Goal: Information Seeking & Learning: Learn about a topic

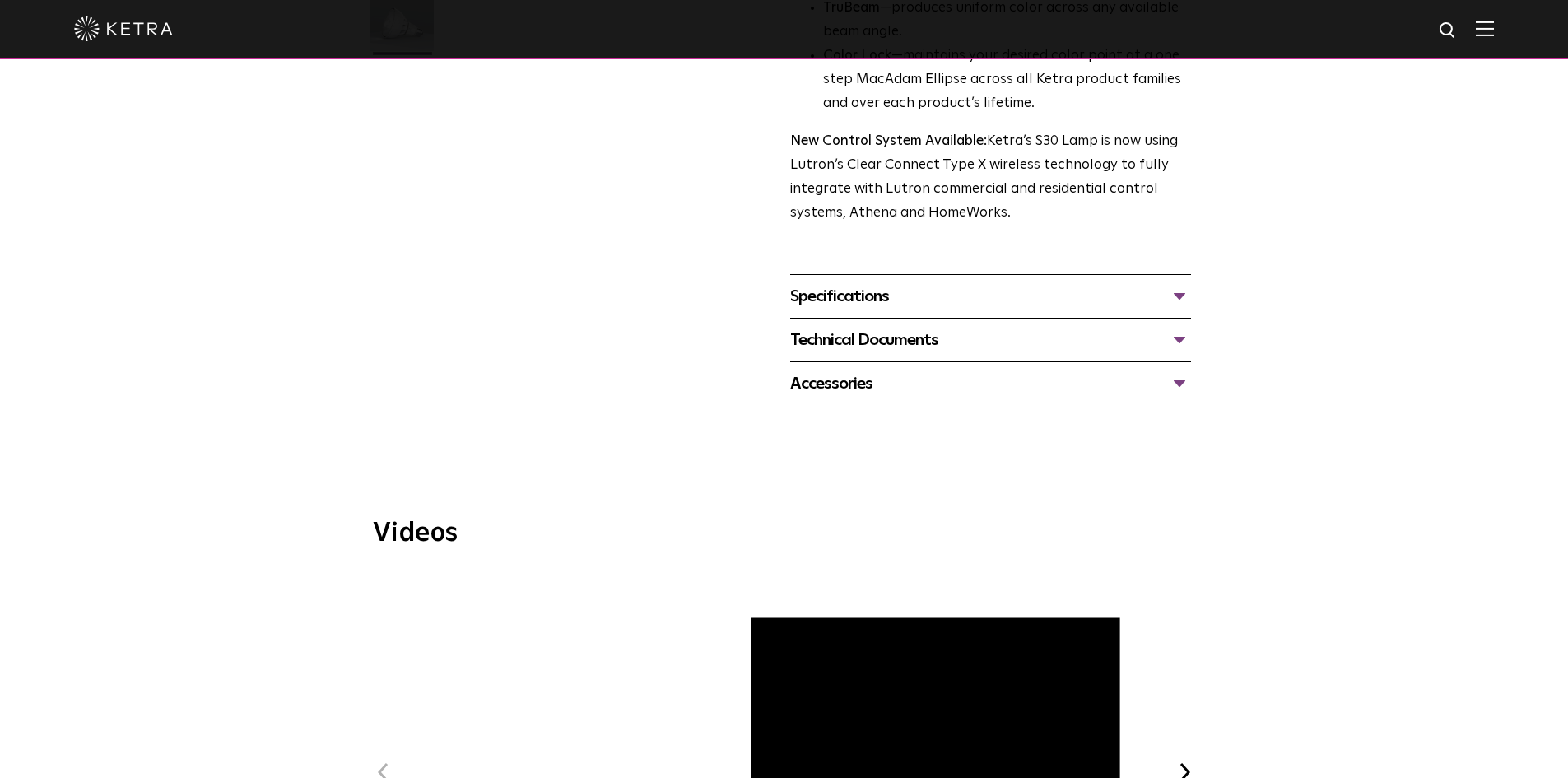
scroll to position [576, 0]
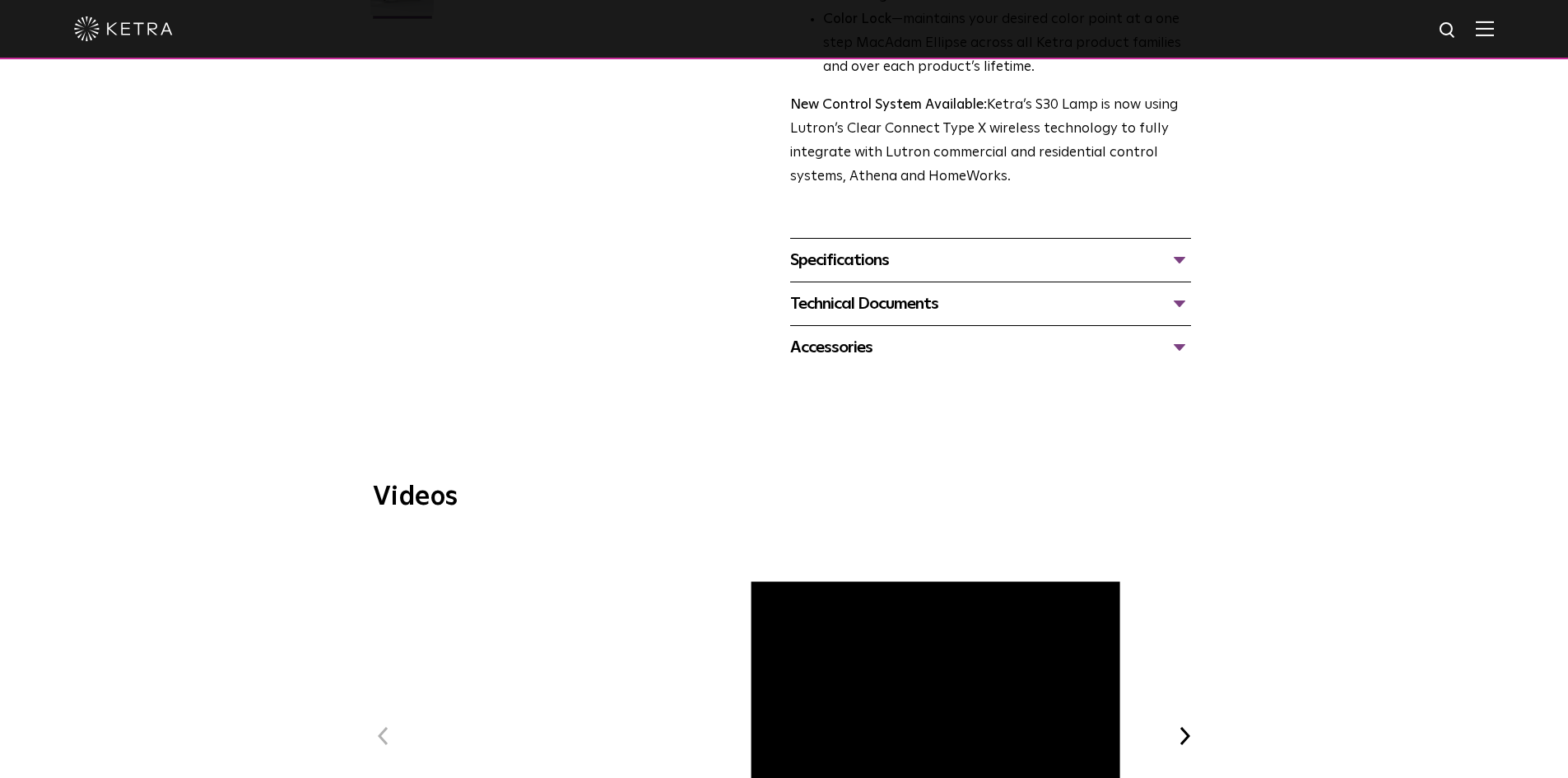
click at [887, 338] on div "Accessories" at bounding box center [991, 347] width 401 height 26
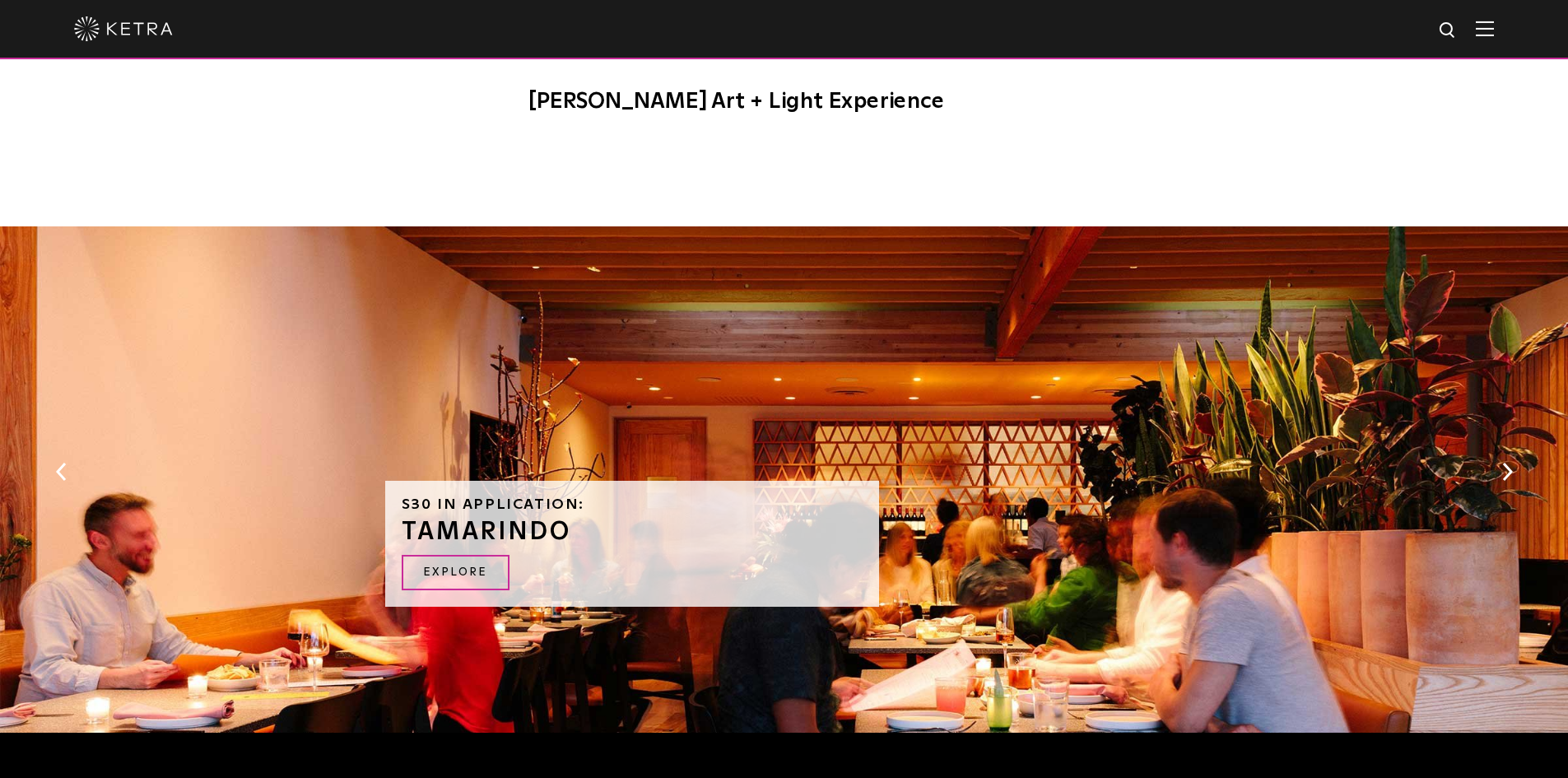
scroll to position [1893, 0]
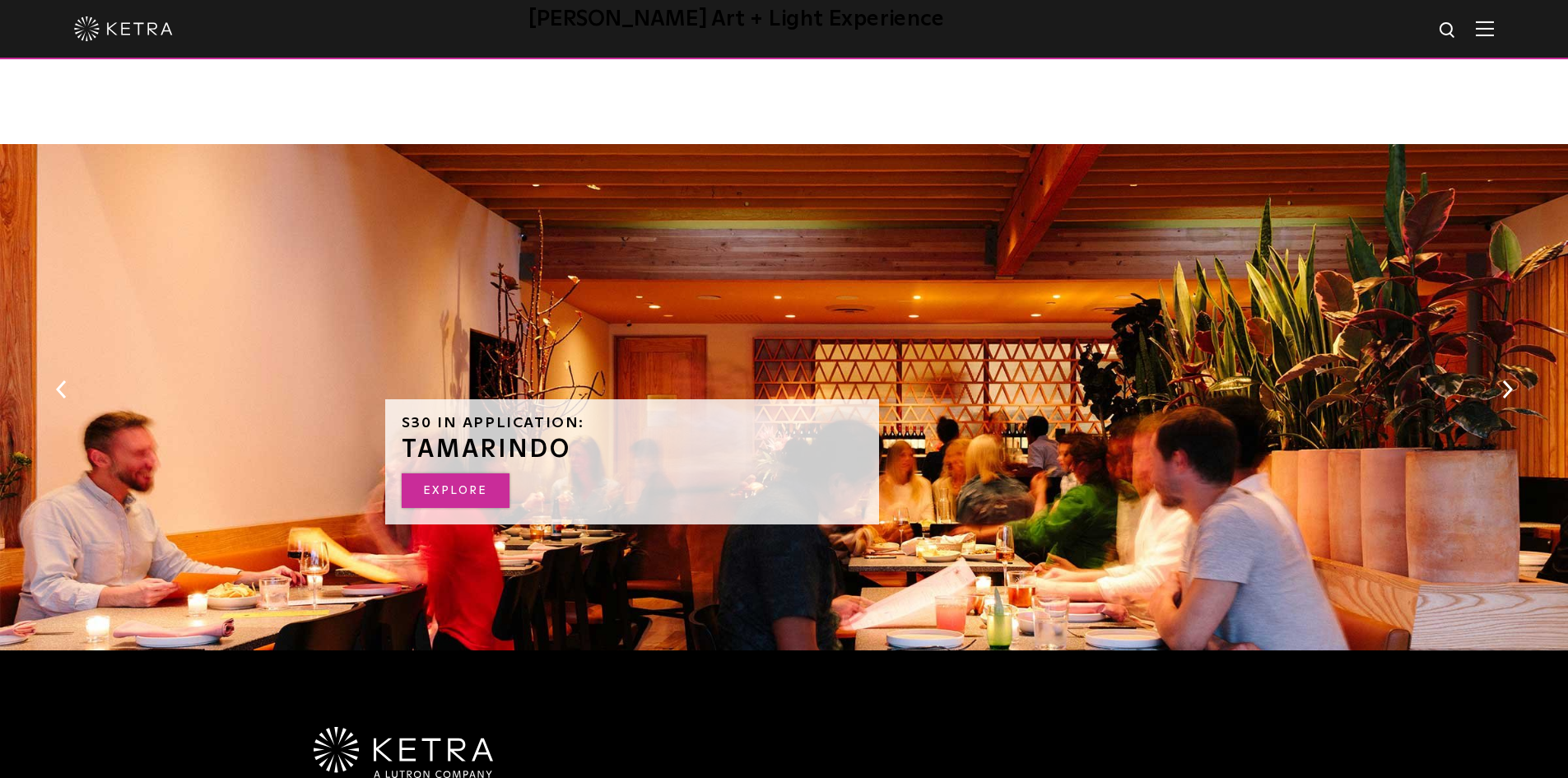
click at [473, 494] on link "EXPLORE" at bounding box center [455, 490] width 108 height 35
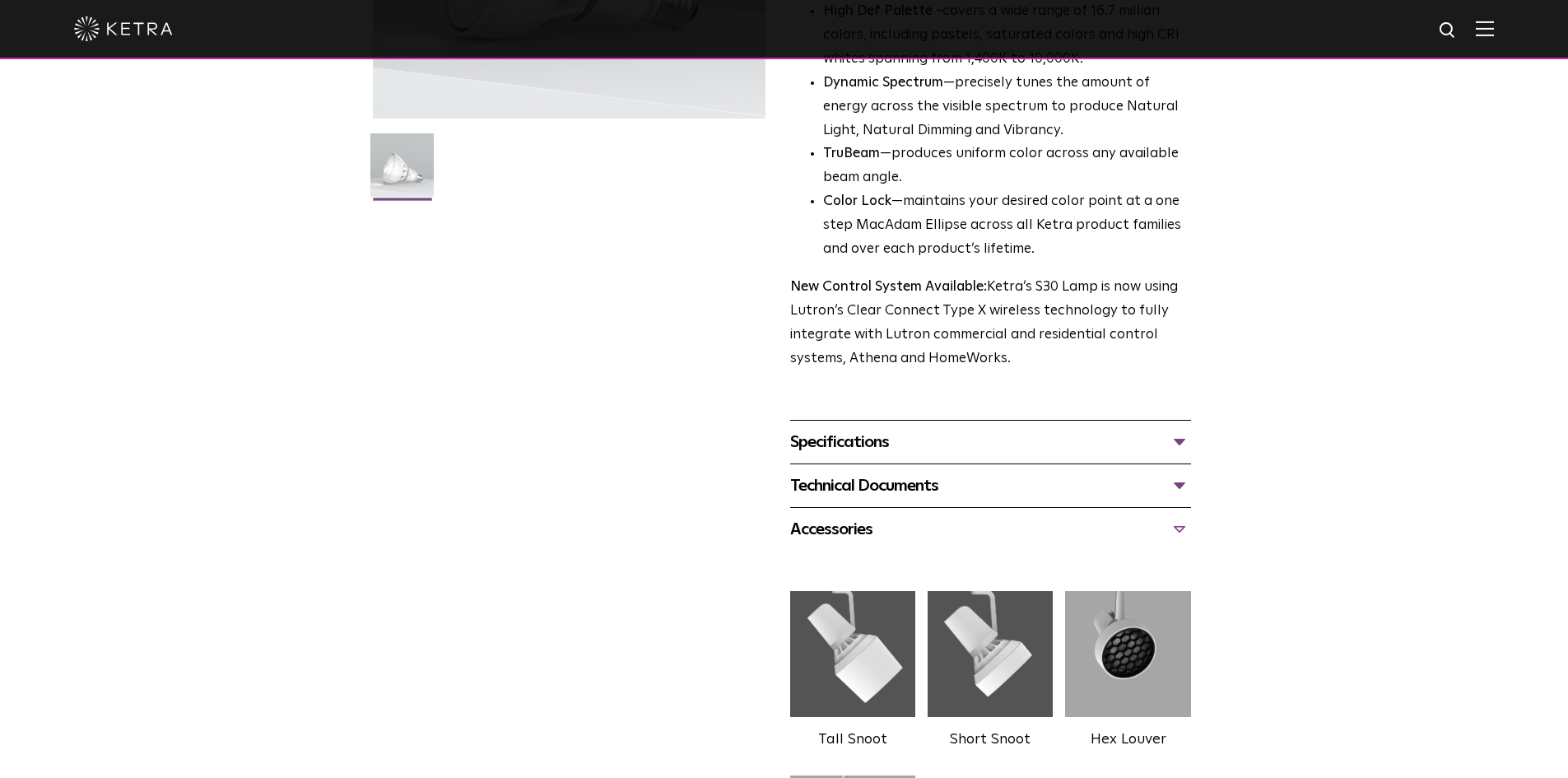
scroll to position [412, 0]
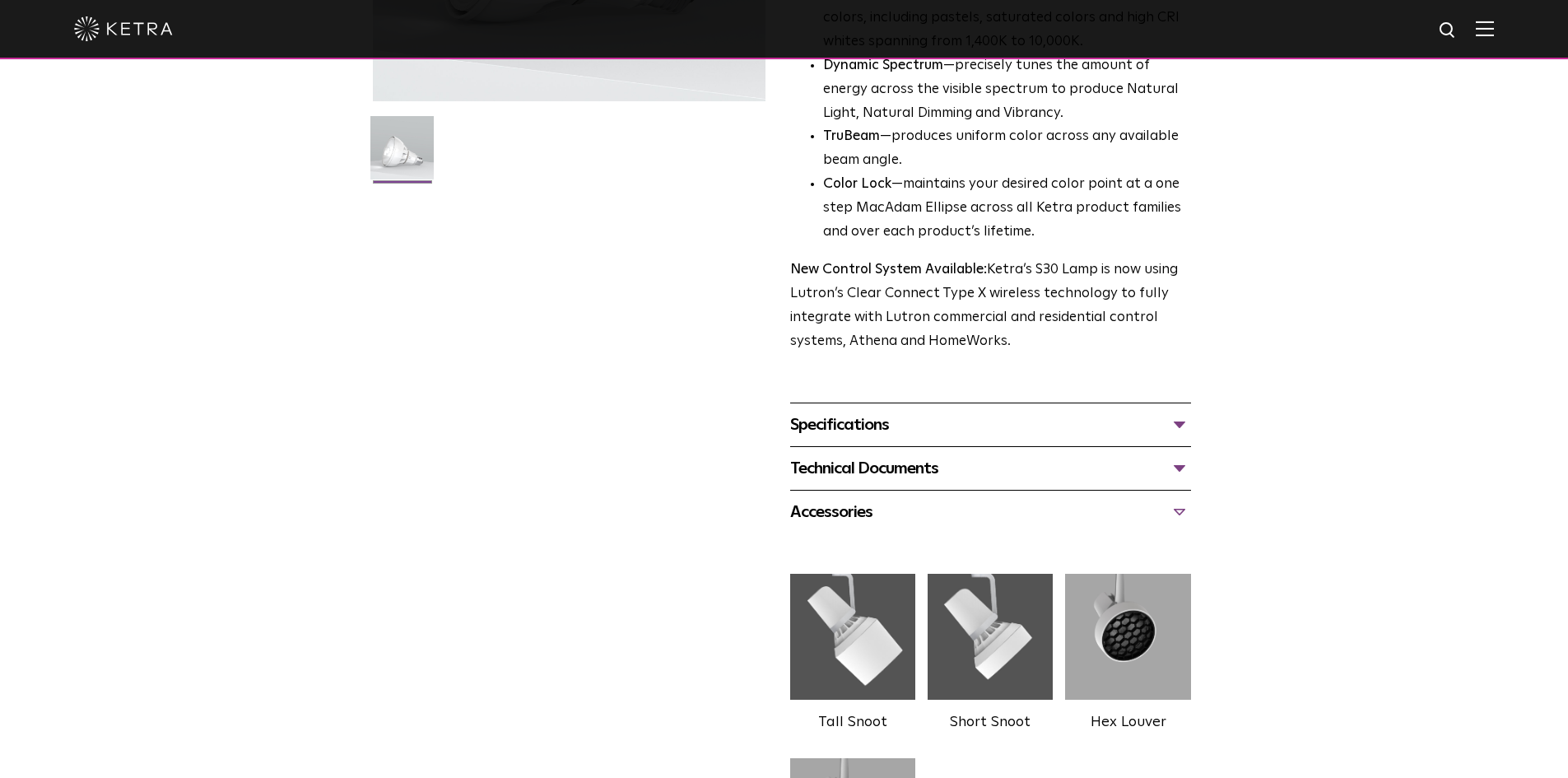
click at [953, 421] on div "Specifications" at bounding box center [991, 425] width 401 height 26
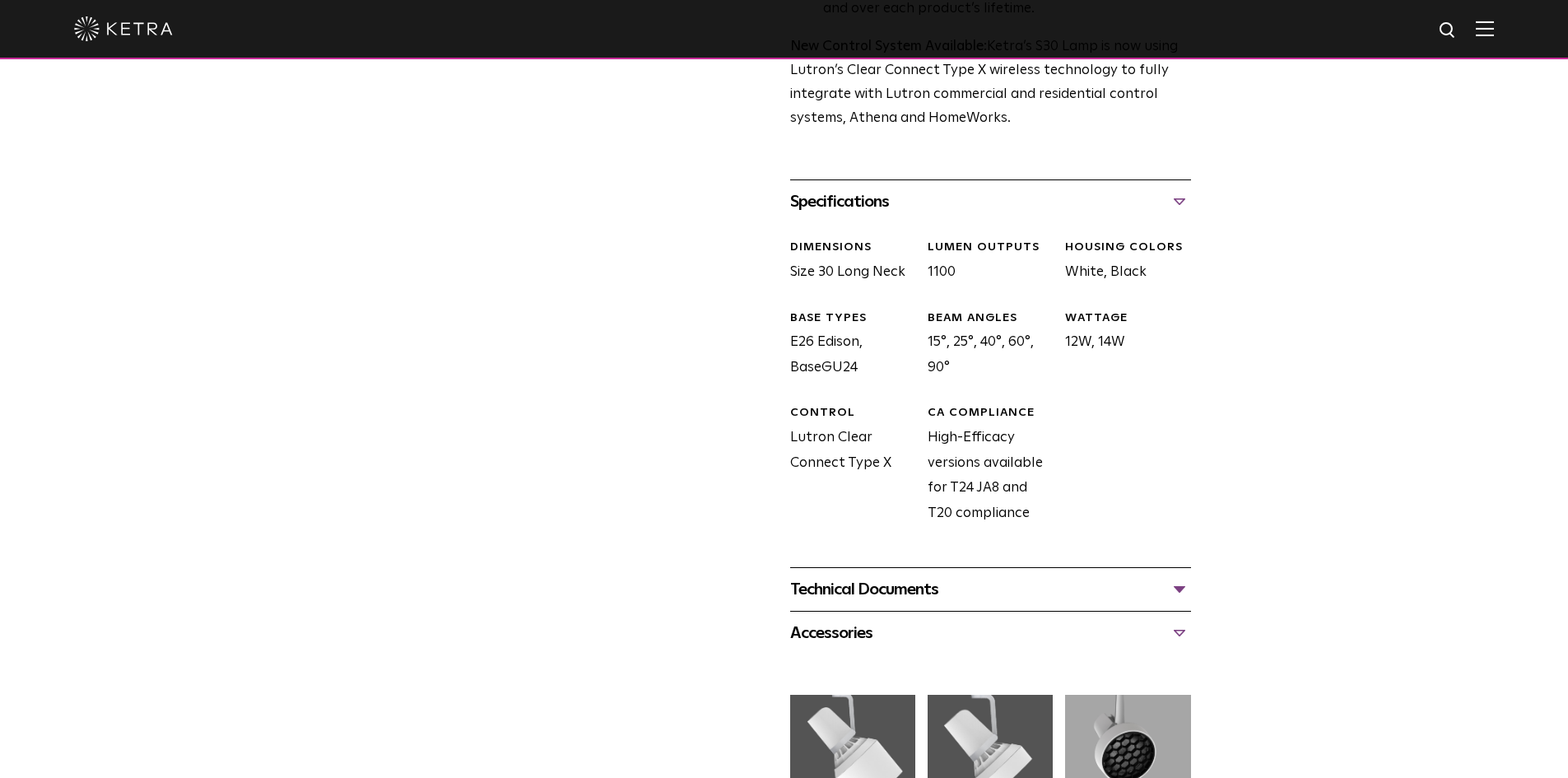
scroll to position [658, 0]
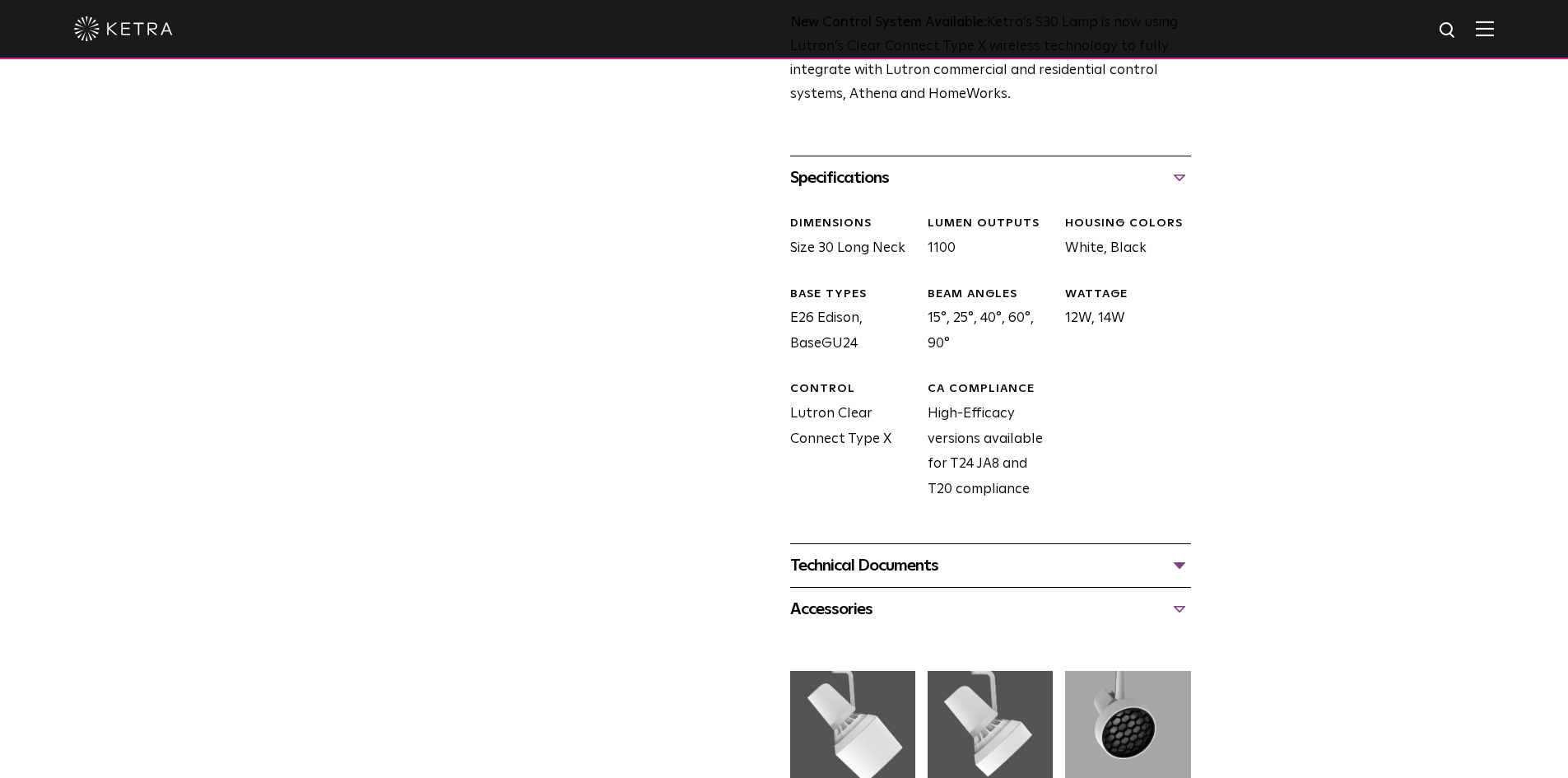
click at [960, 570] on div "Technical Documents" at bounding box center [991, 566] width 401 height 26
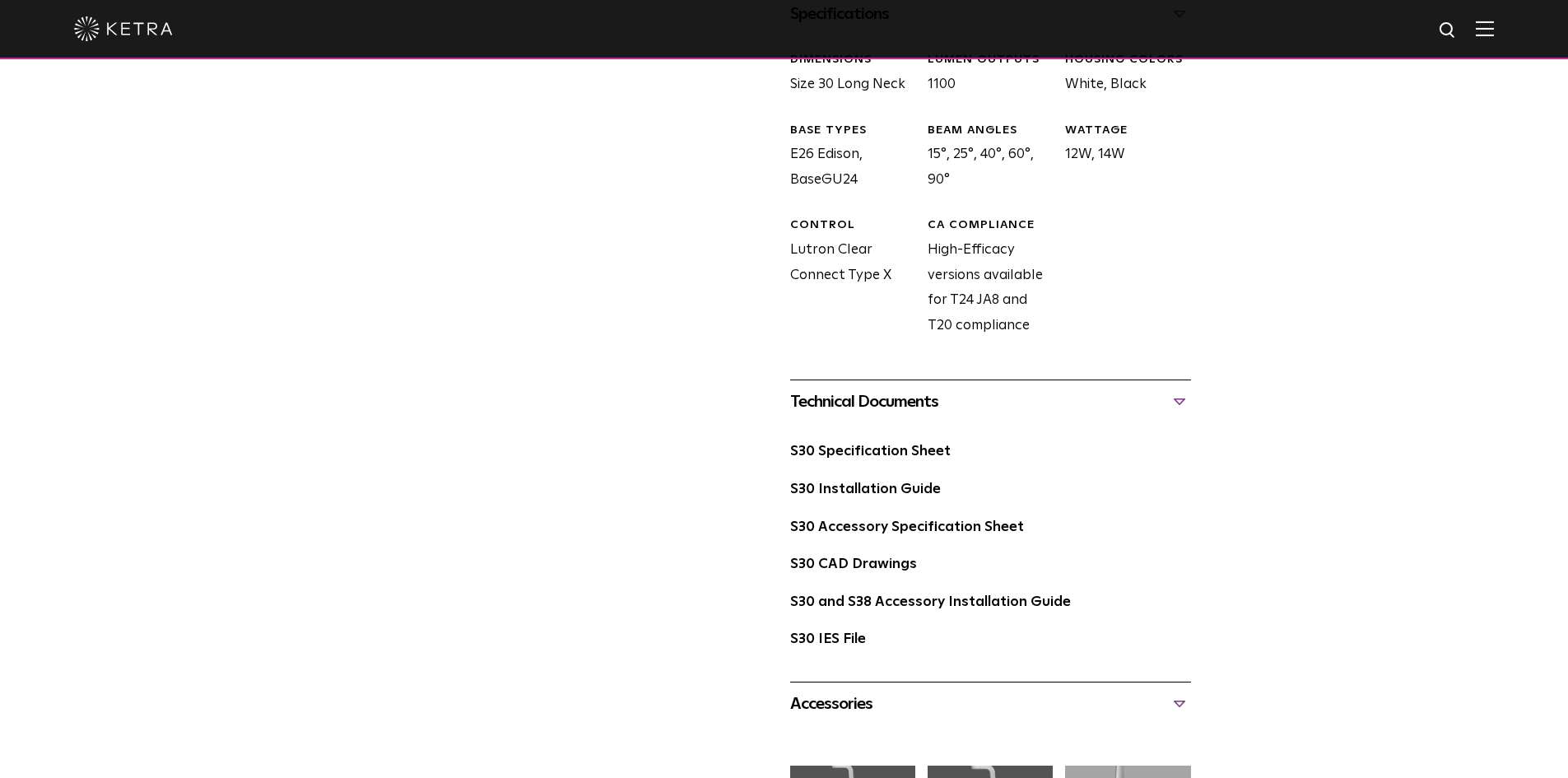
scroll to position [823, 0]
click at [853, 489] on link "S30 Installation Guide" at bounding box center [866, 489] width 150 height 14
click at [832, 601] on link "S30 and S38 Accessory Installation Guide" at bounding box center [930, 601] width 281 height 14
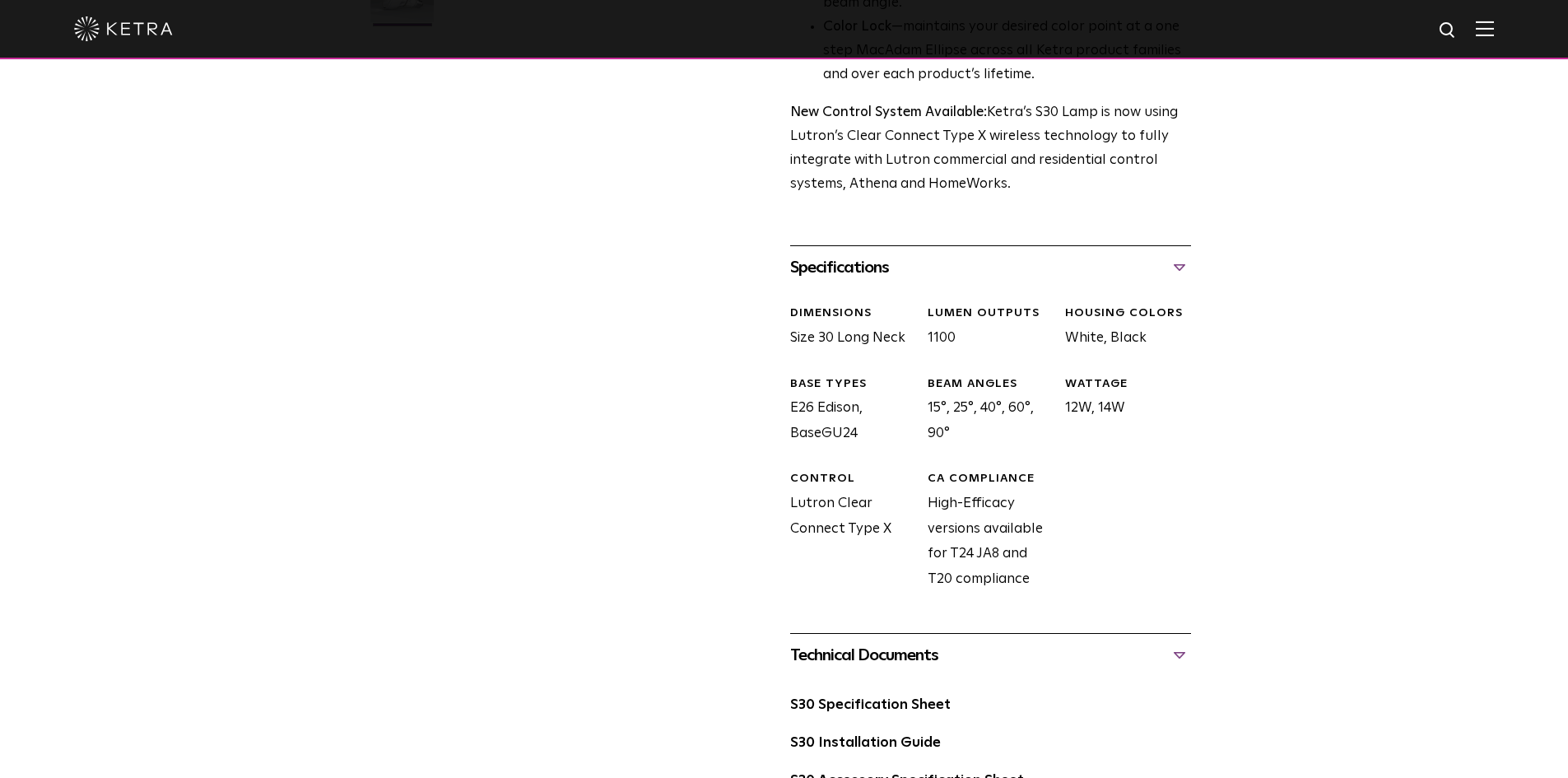
scroll to position [740, 0]
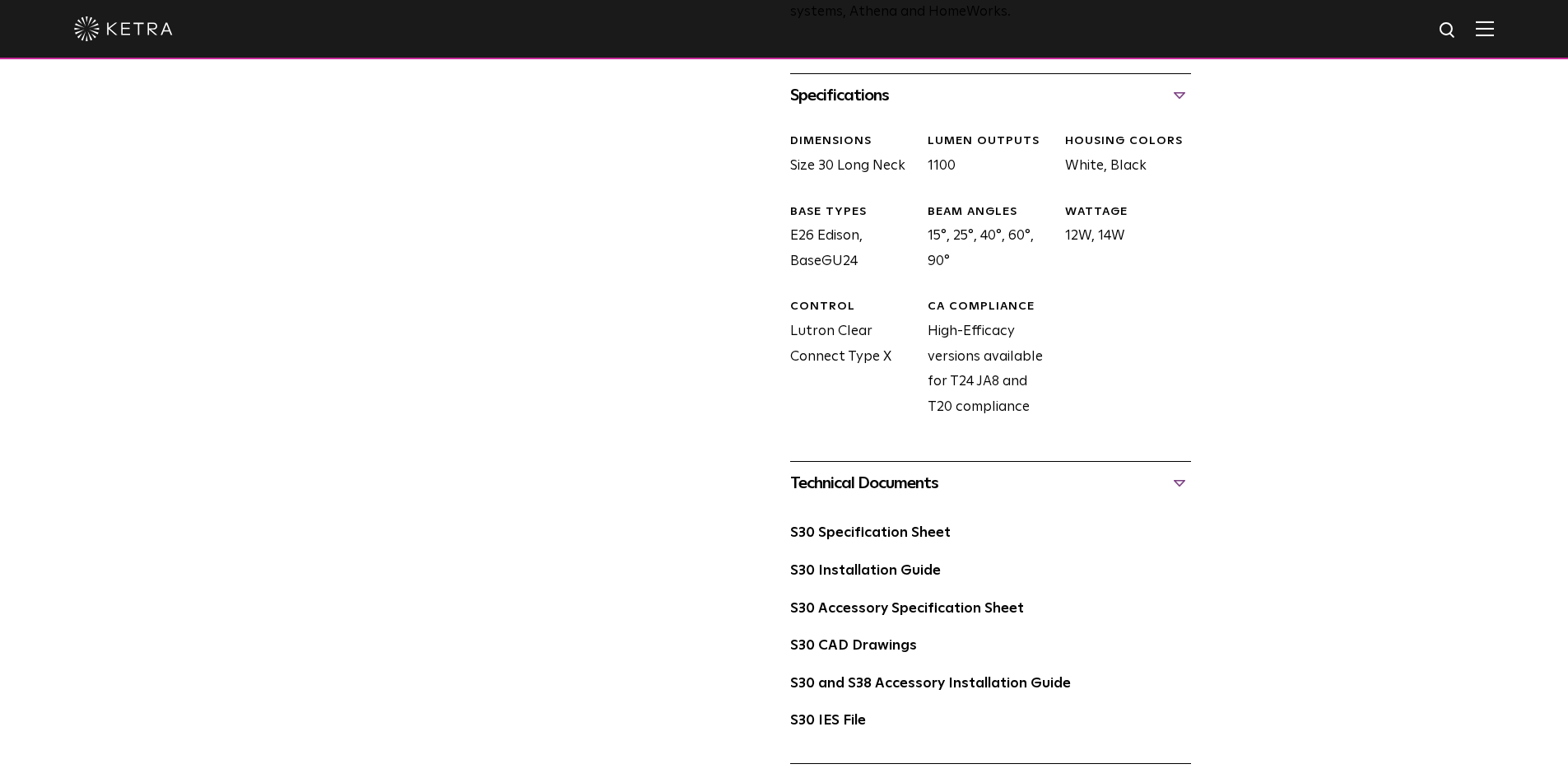
click at [940, 489] on div "Technical Documents" at bounding box center [991, 483] width 401 height 26
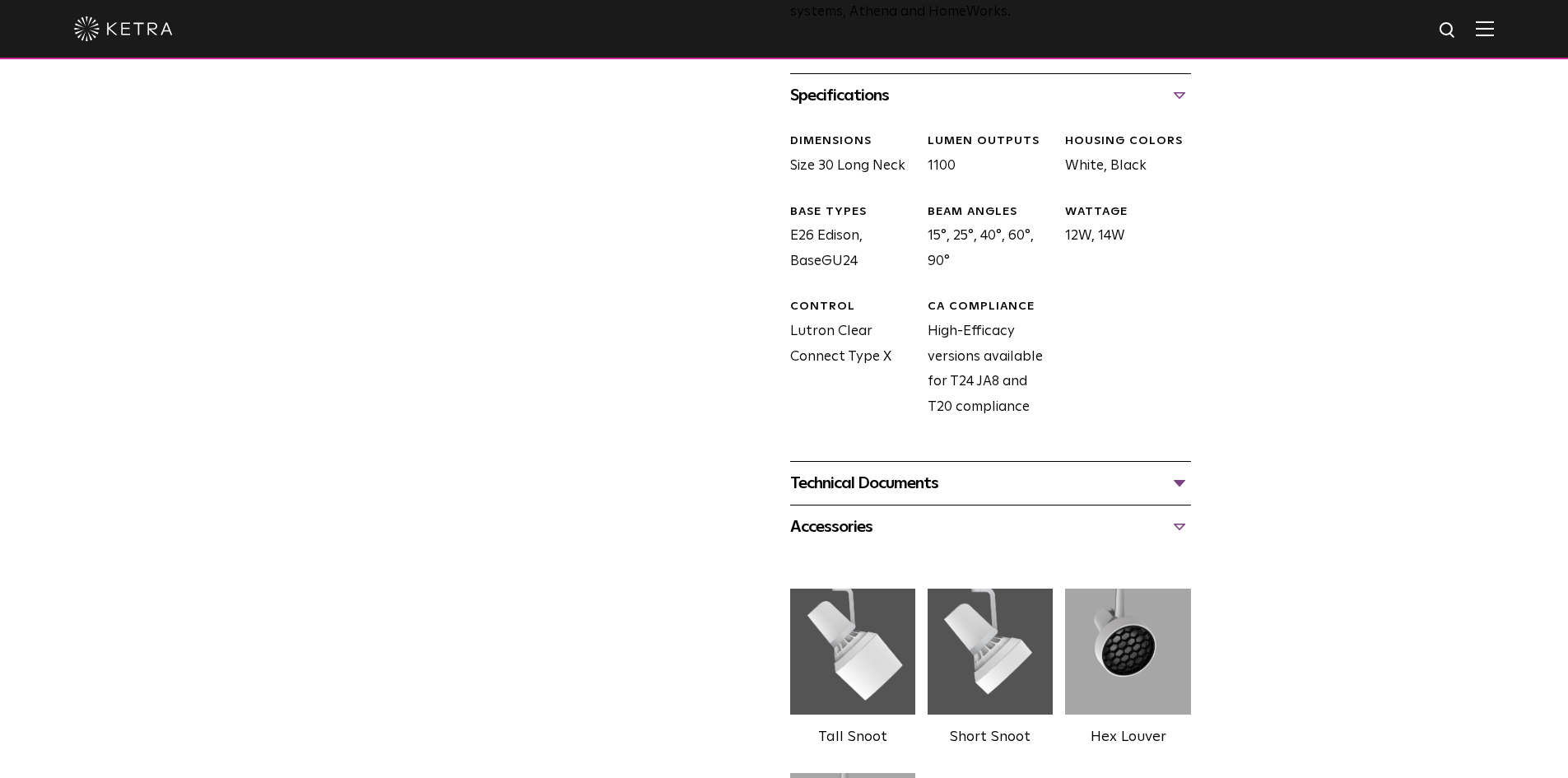
click at [940, 489] on div "Technical Documents" at bounding box center [991, 483] width 401 height 26
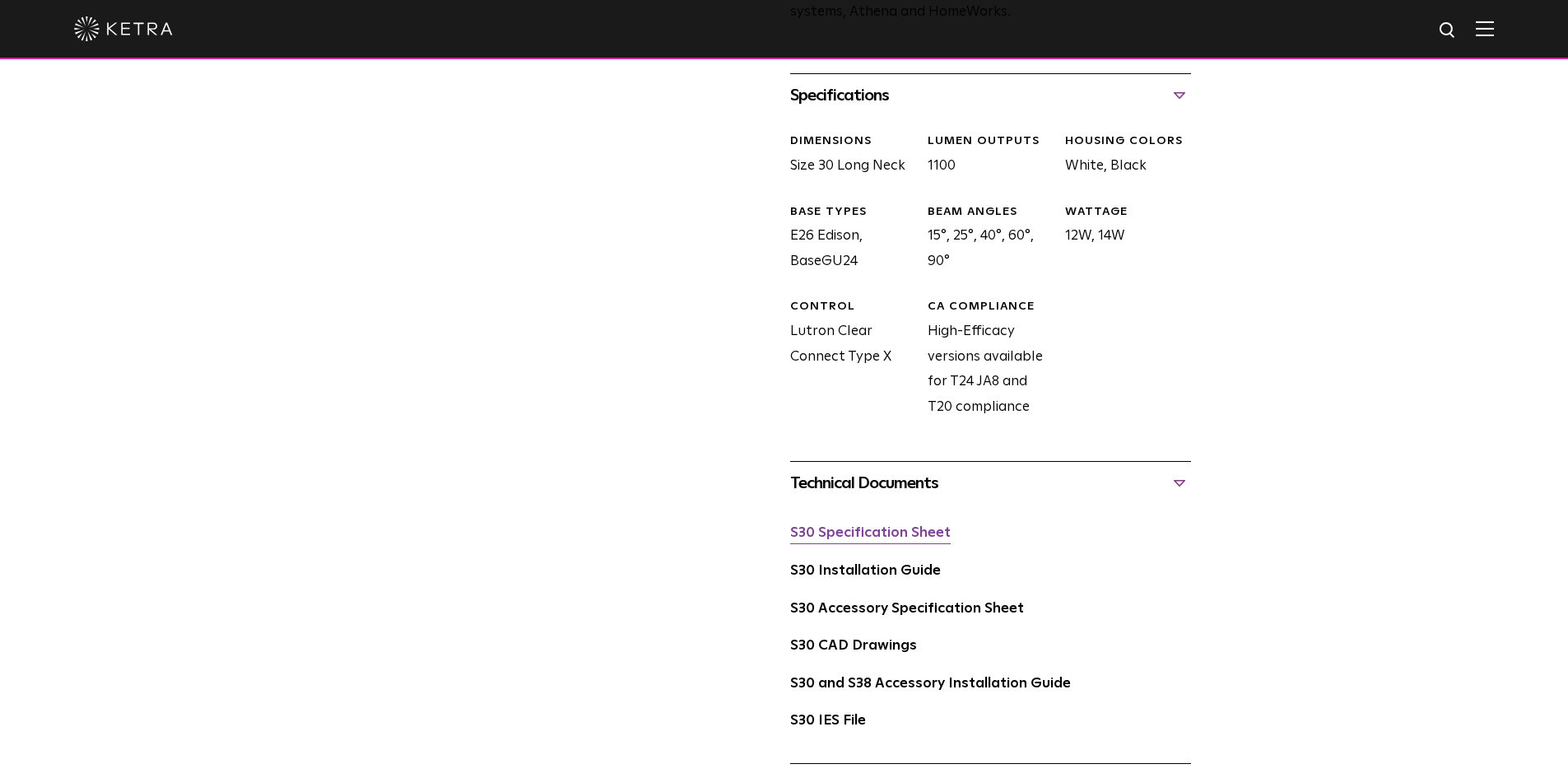
click at [916, 537] on link "S30 Specification Sheet" at bounding box center [871, 532] width 161 height 14
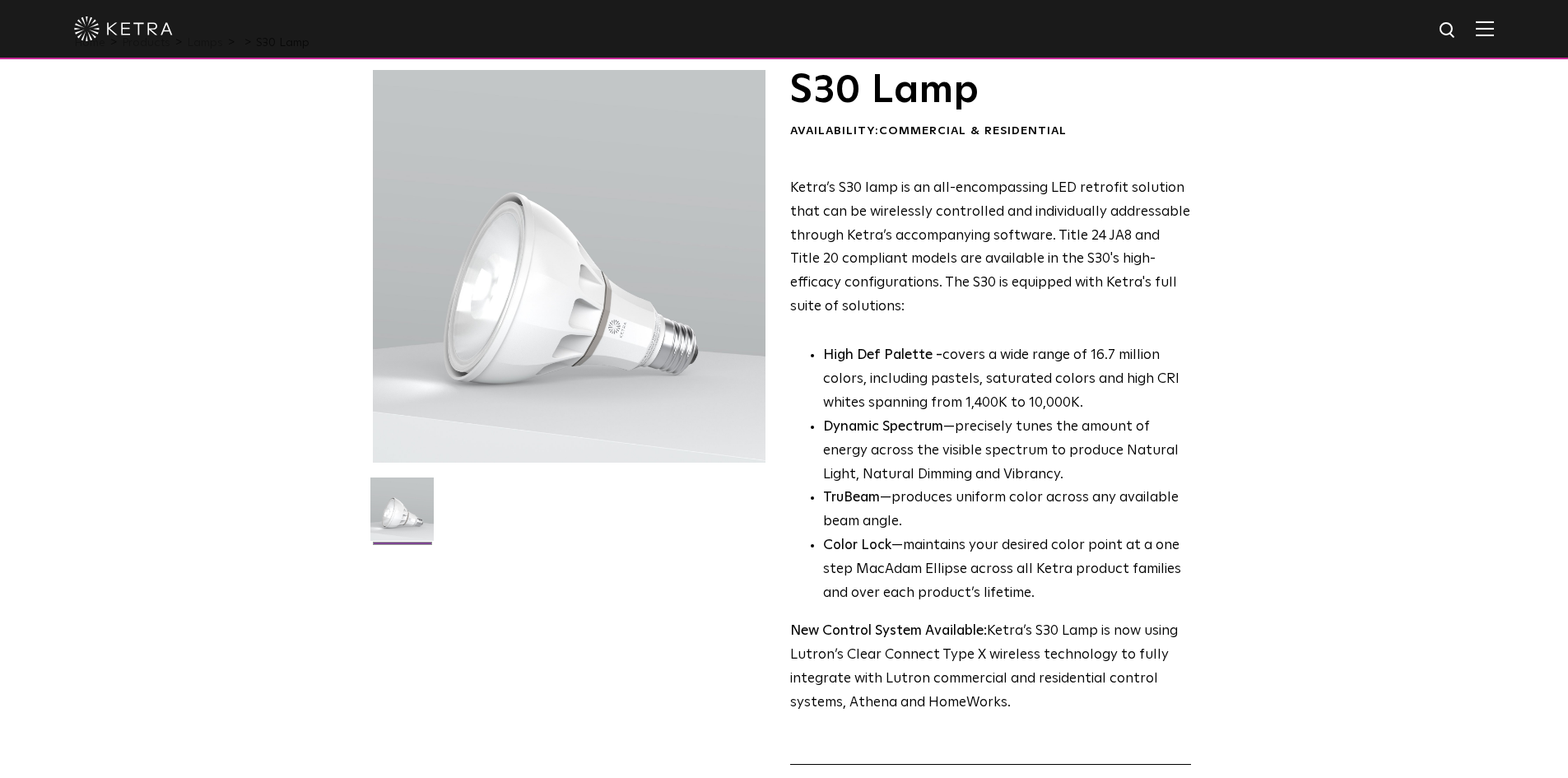
scroll to position [0, 0]
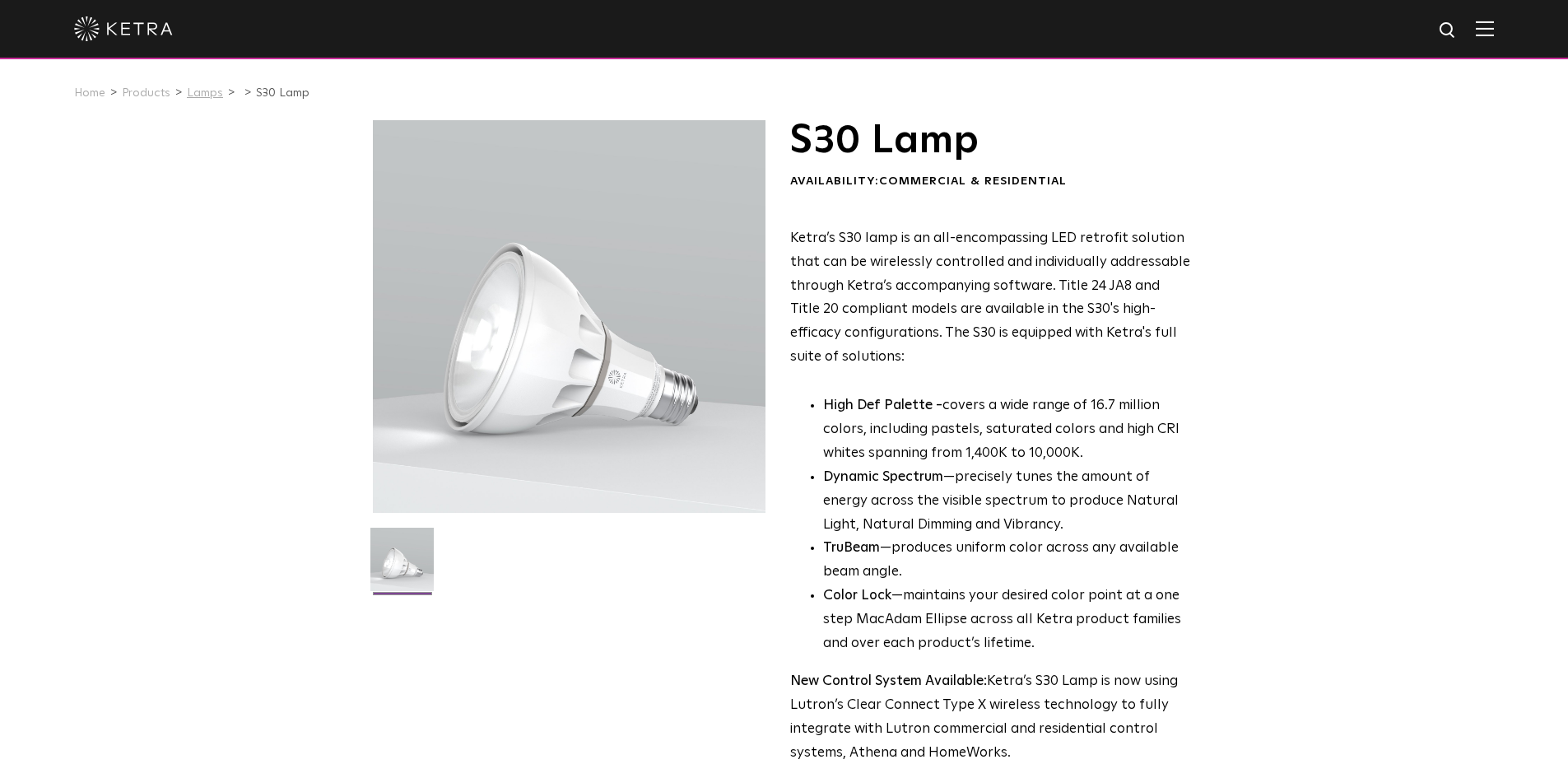
click at [193, 95] on link "Lamps" at bounding box center [205, 93] width 36 height 11
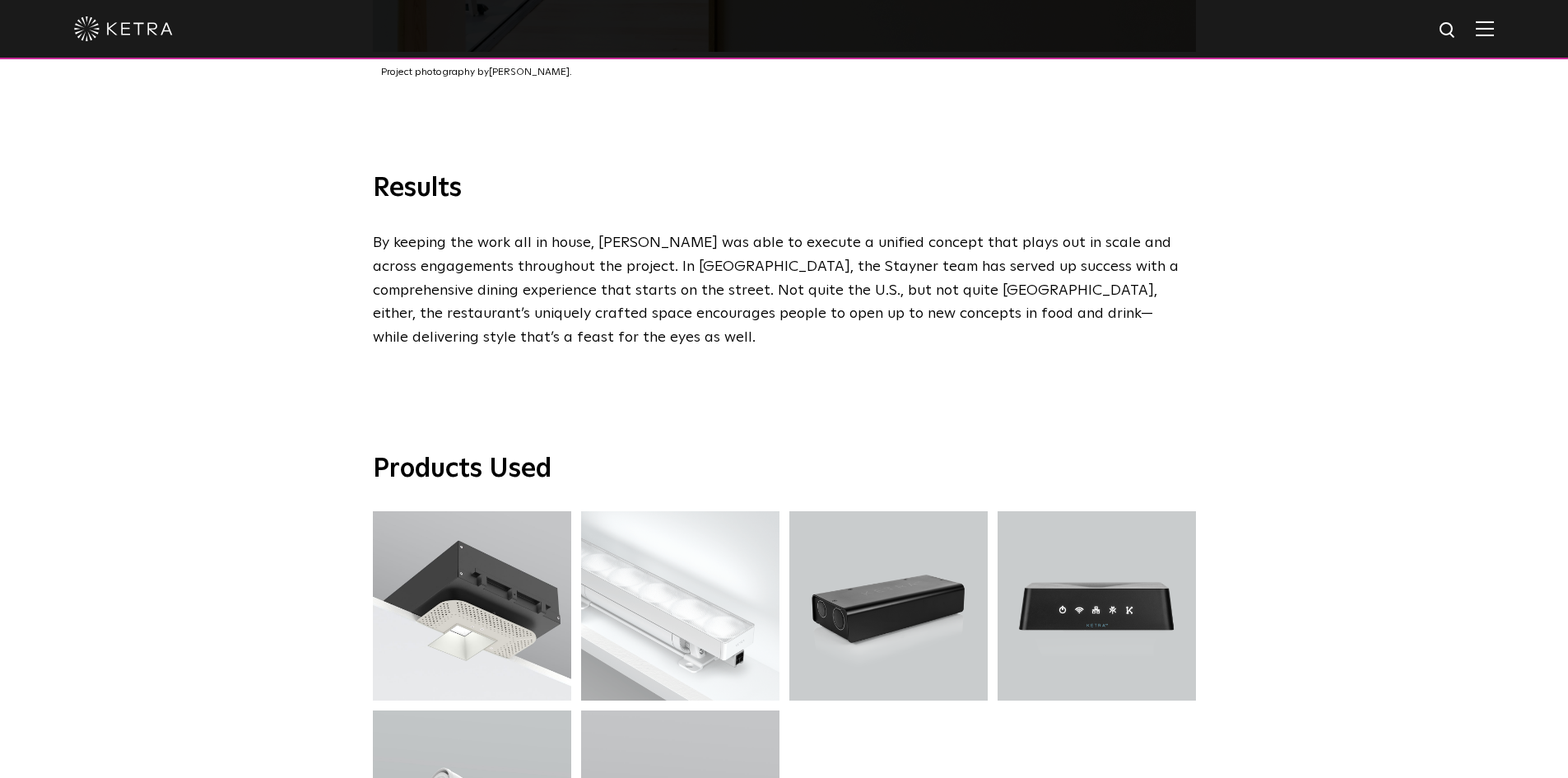
scroll to position [3785, 0]
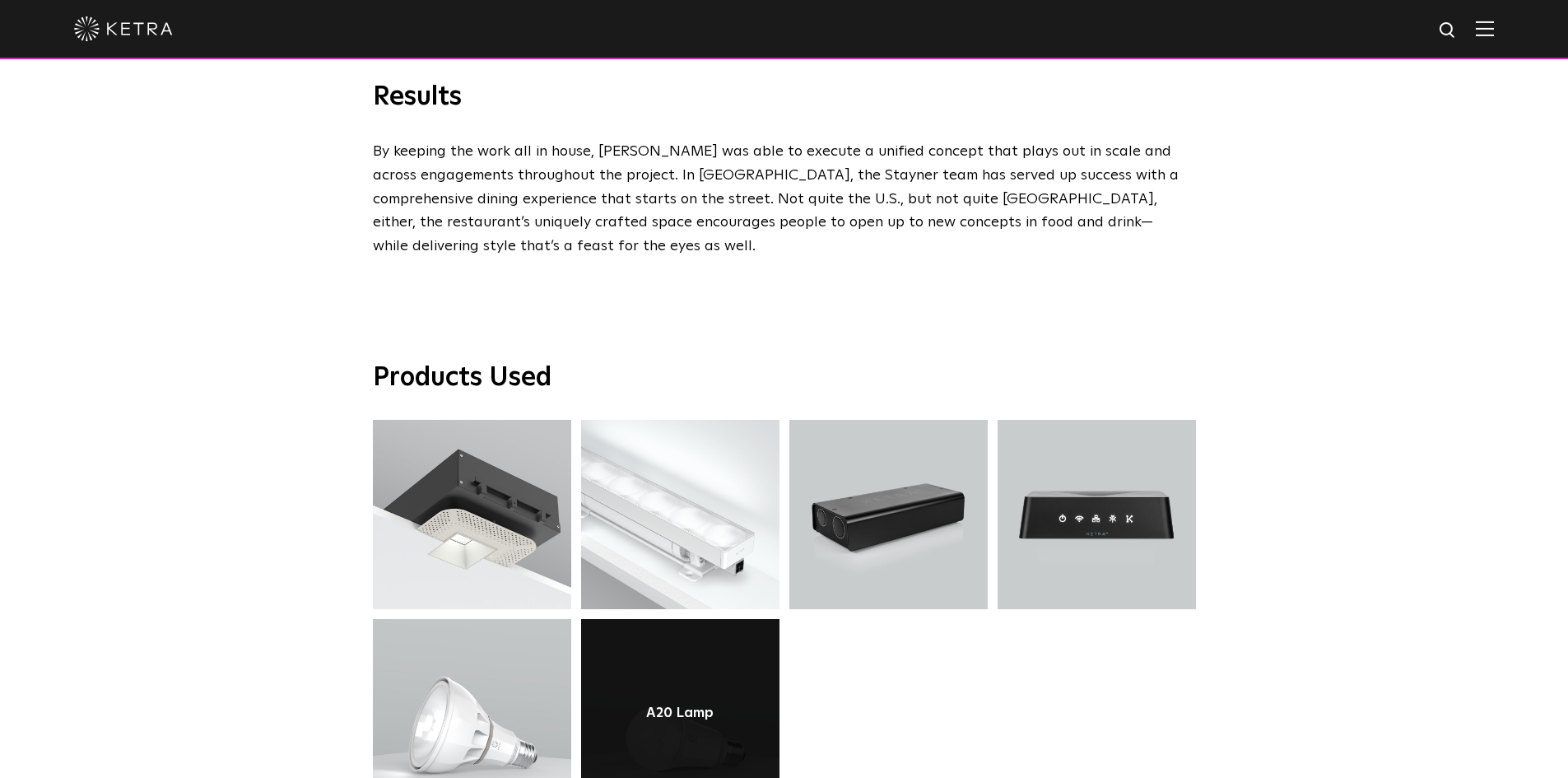
click at [694, 619] on link at bounding box center [680, 713] width 199 height 189
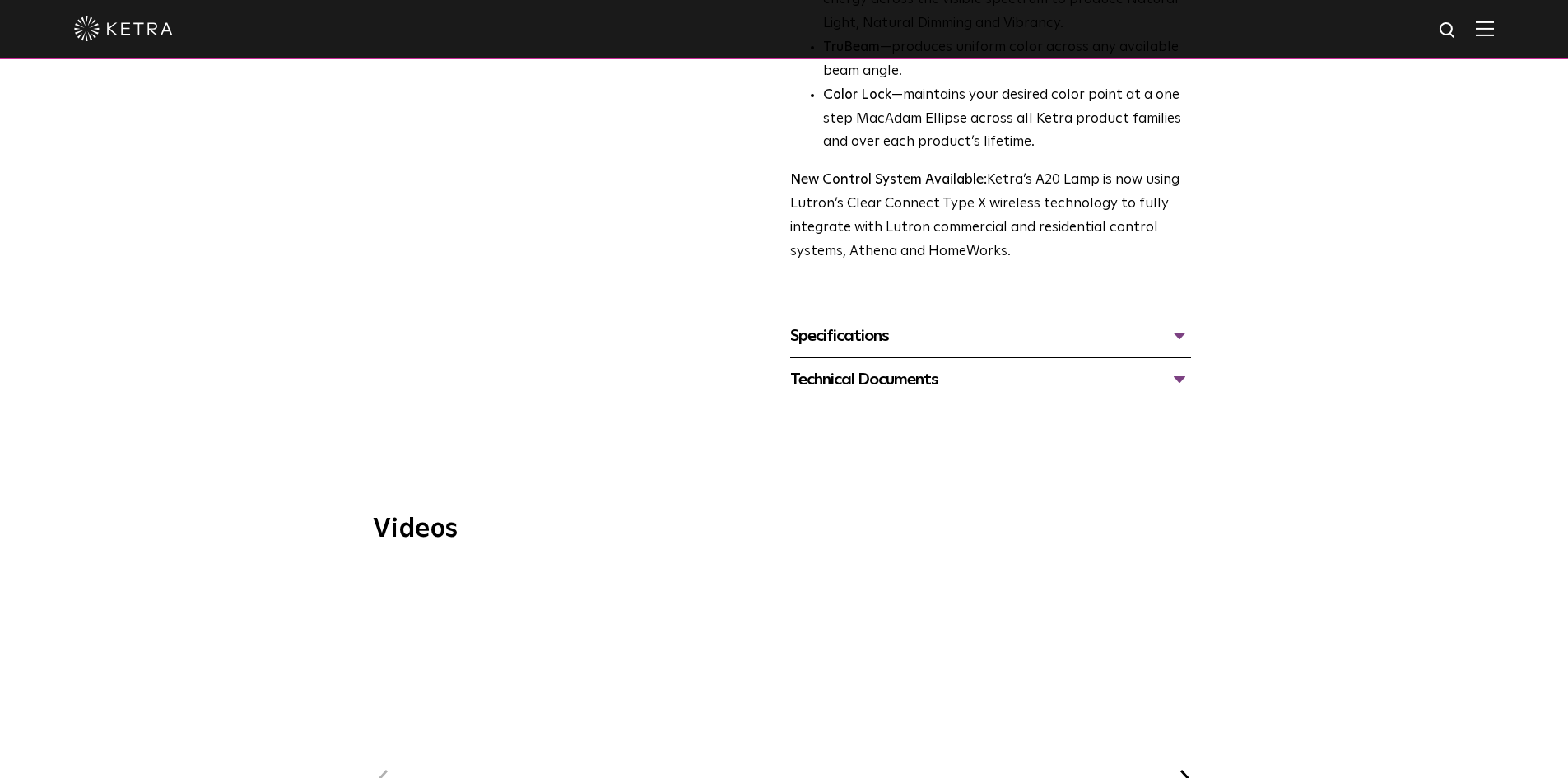
scroll to position [658, 0]
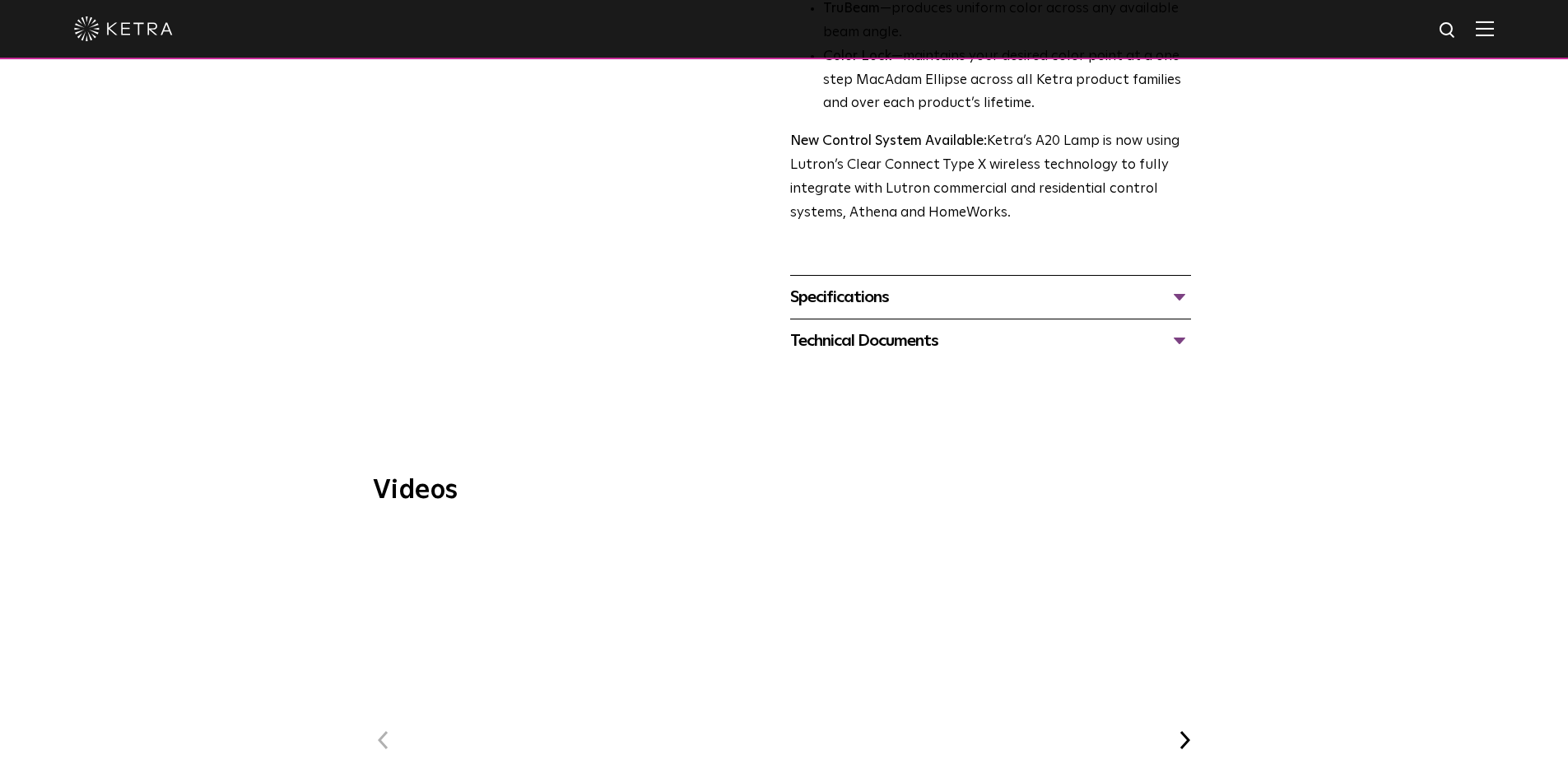
click at [891, 284] on div "Specifications" at bounding box center [991, 297] width 401 height 26
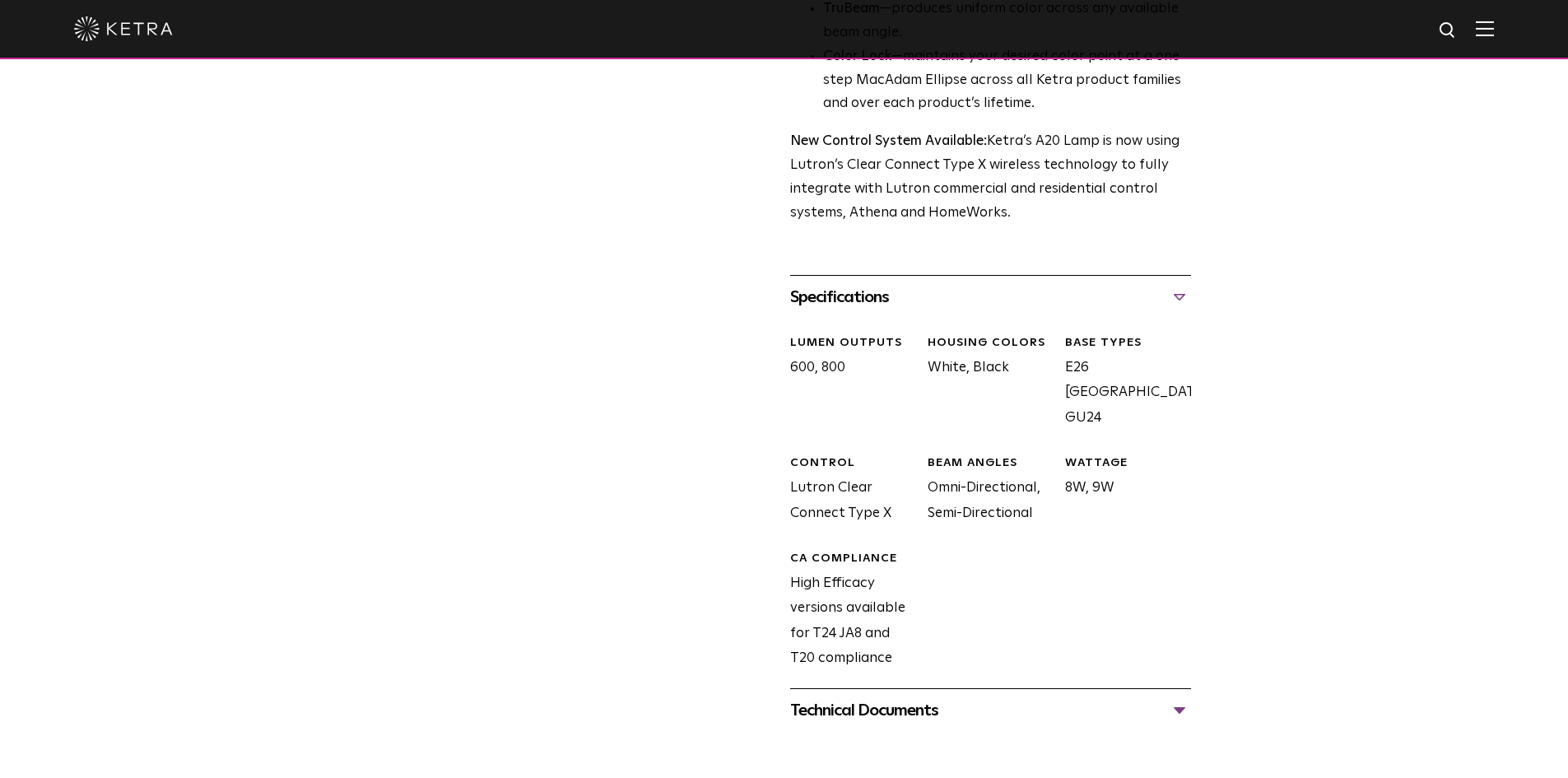
click at [893, 284] on div "Specifications" at bounding box center [991, 297] width 401 height 26
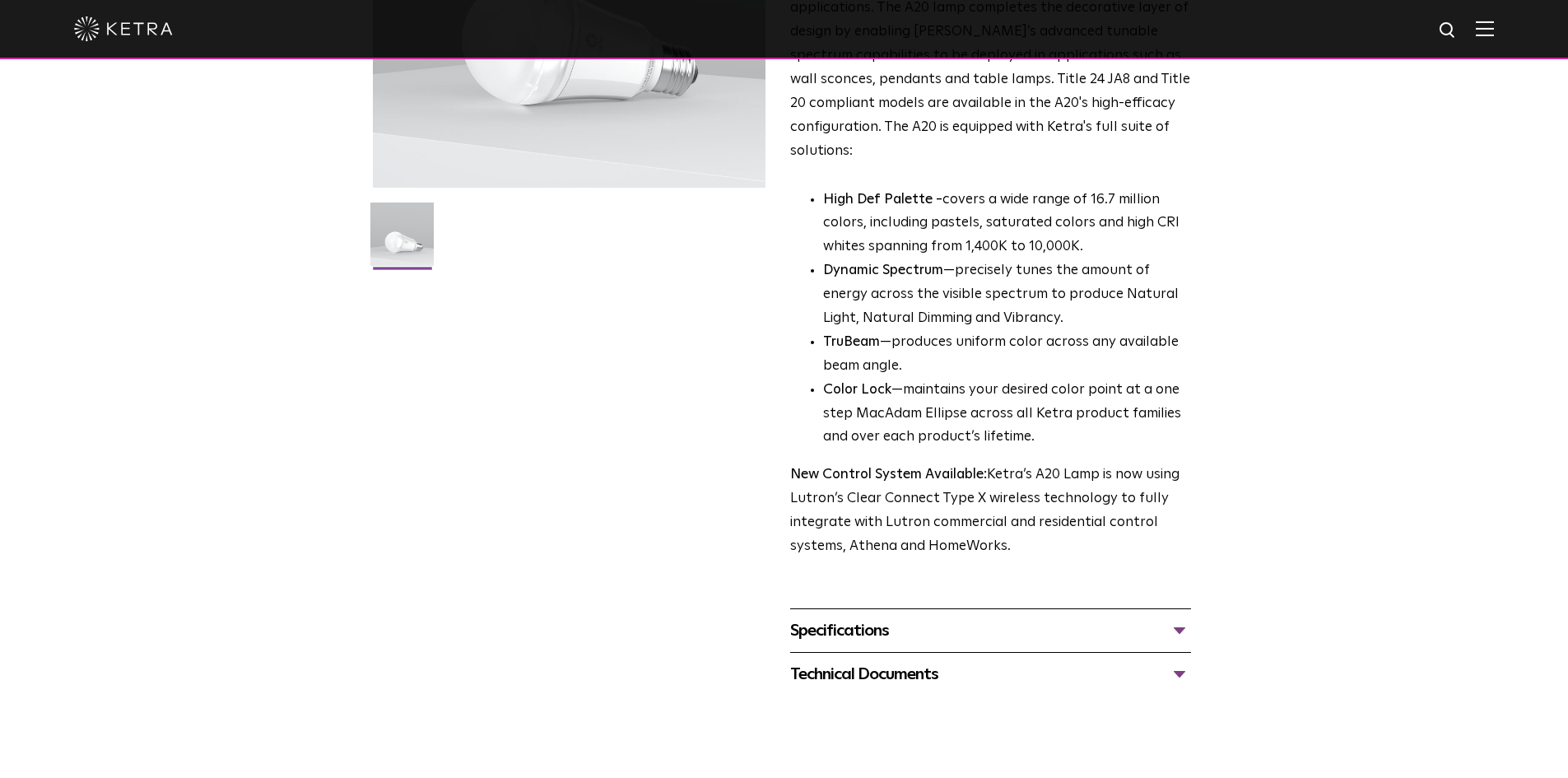
scroll to position [326, 0]
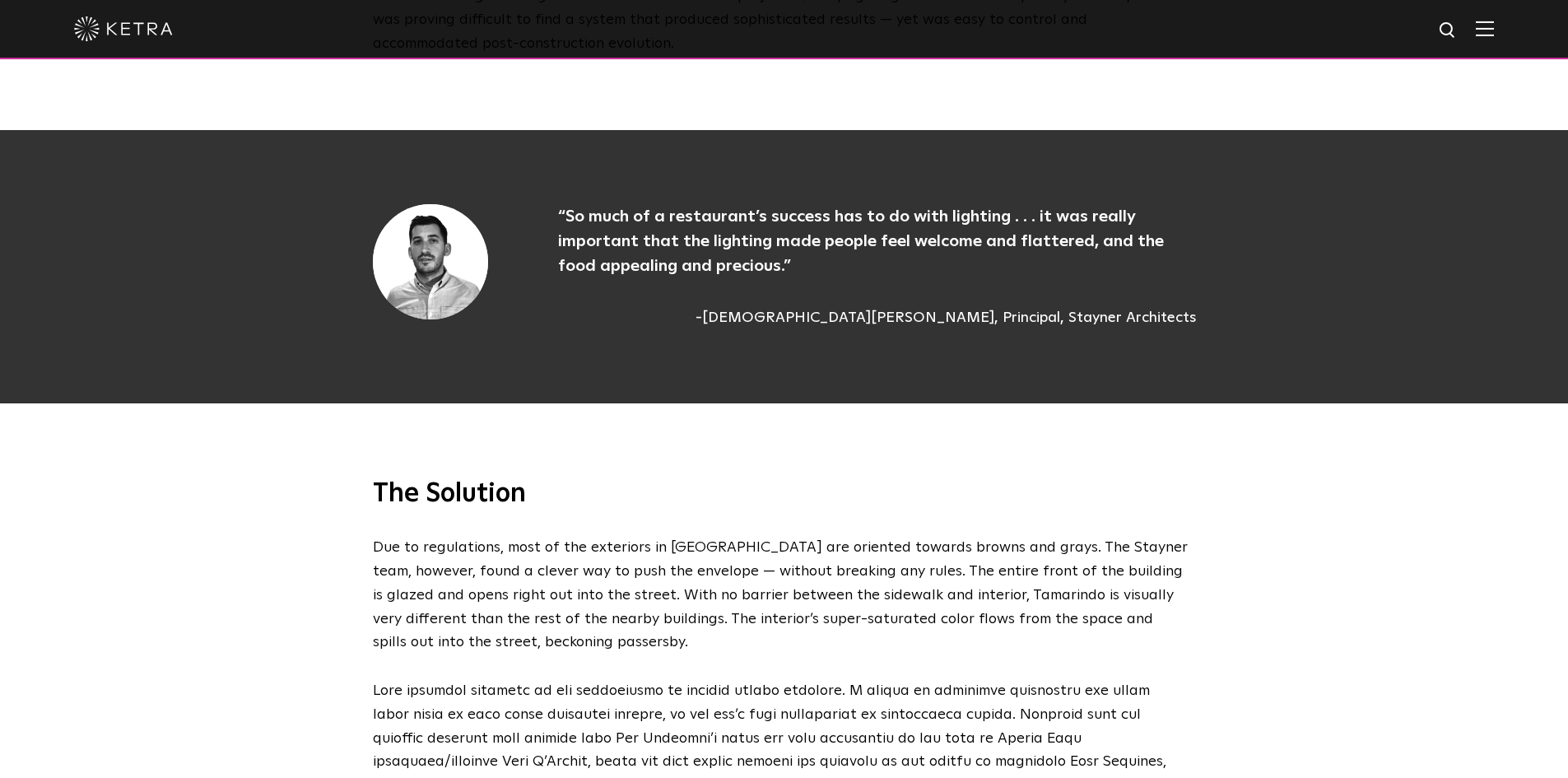
scroll to position [2141, 0]
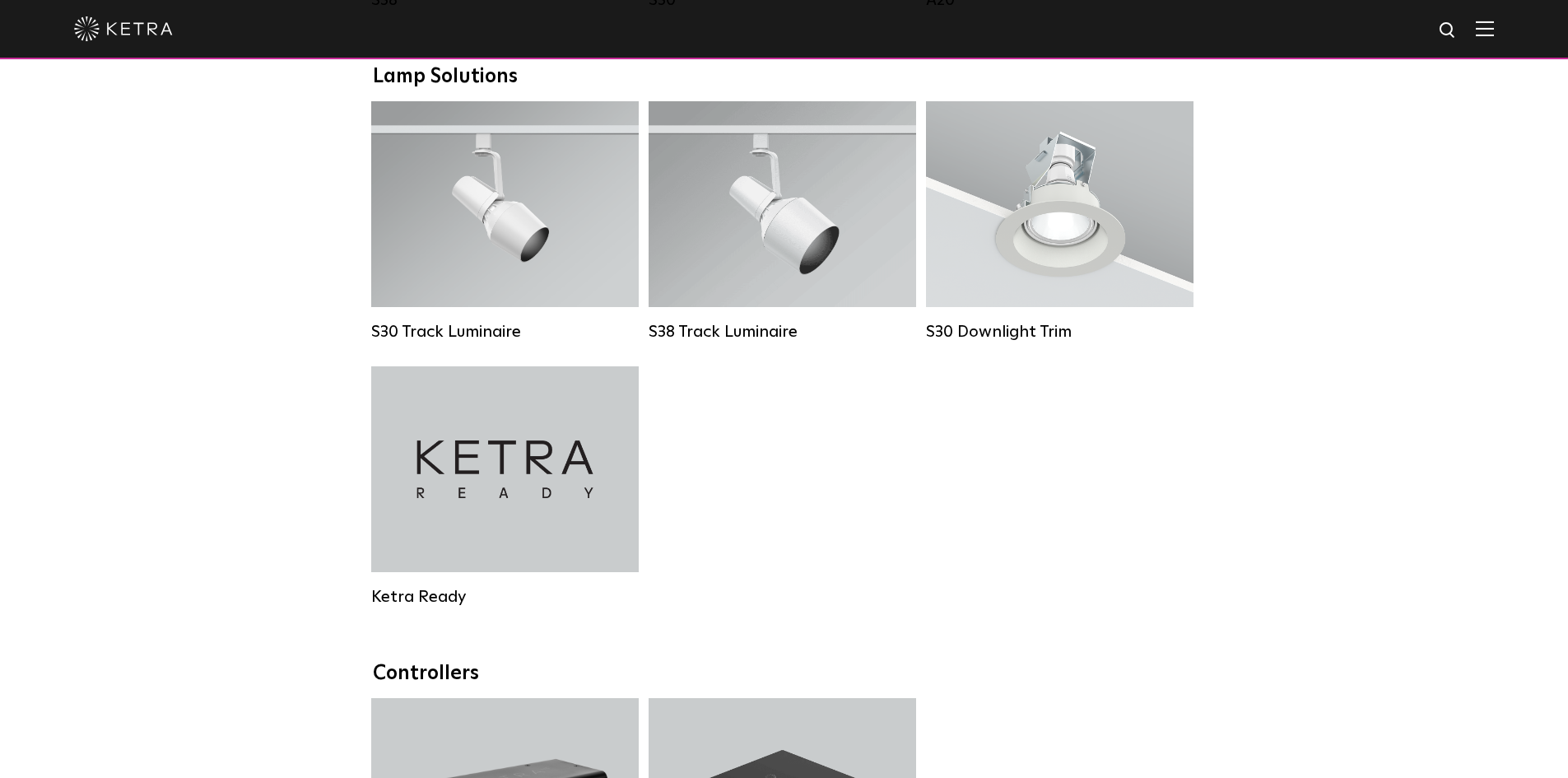
scroll to position [1536, 0]
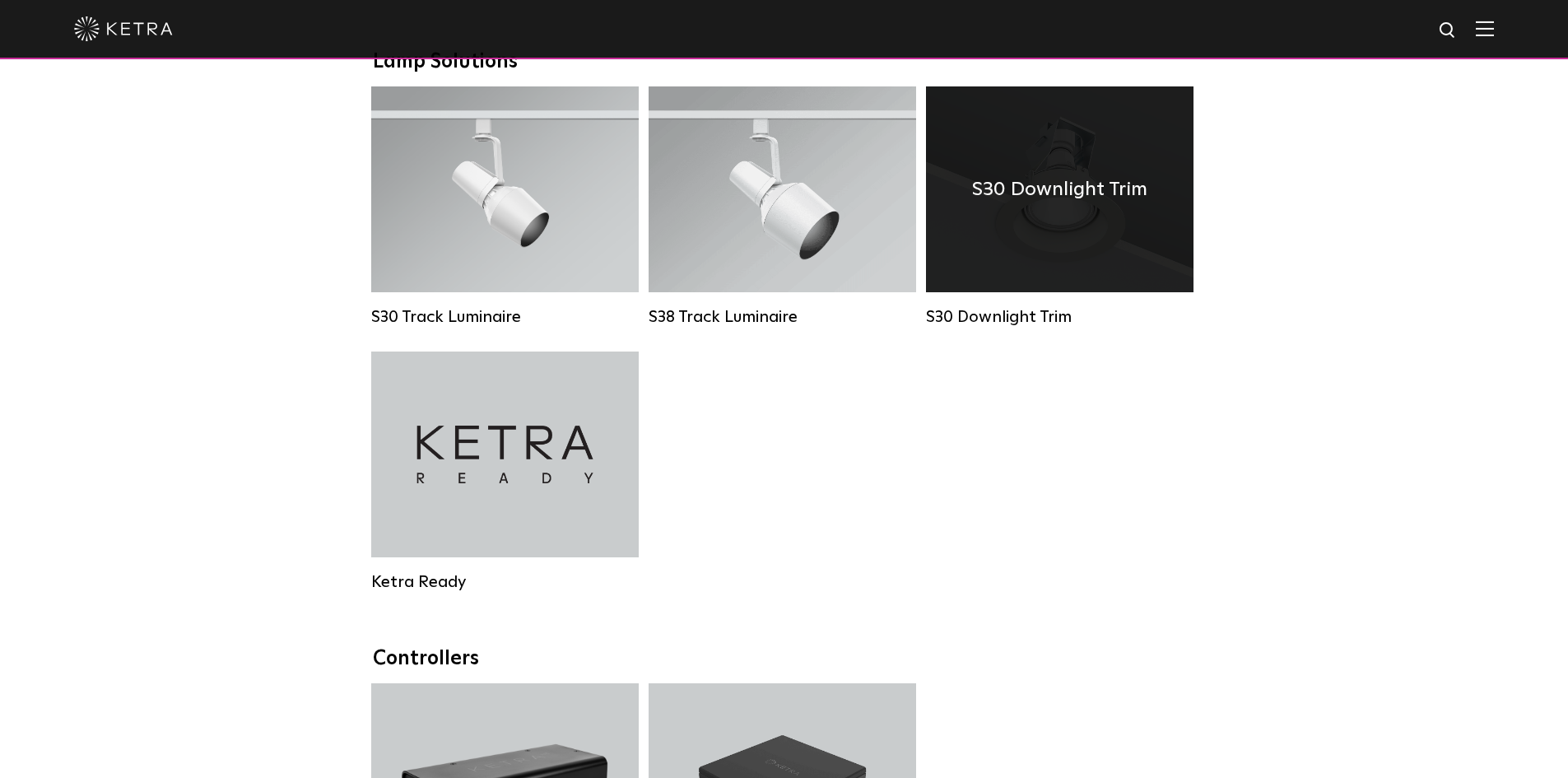
click at [1005, 240] on div "S30 Downlight Trim" at bounding box center [1060, 189] width 268 height 205
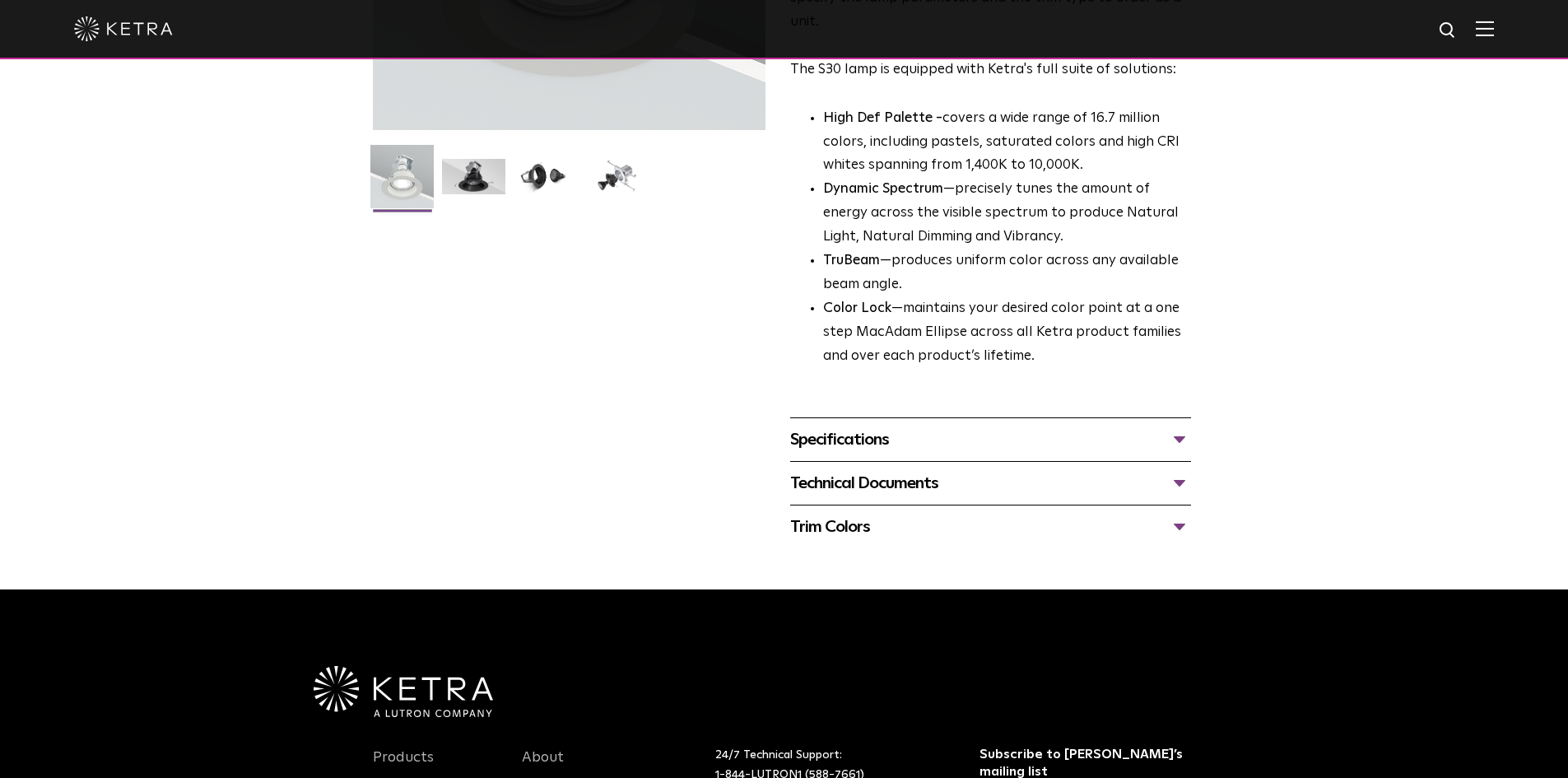
scroll to position [412, 0]
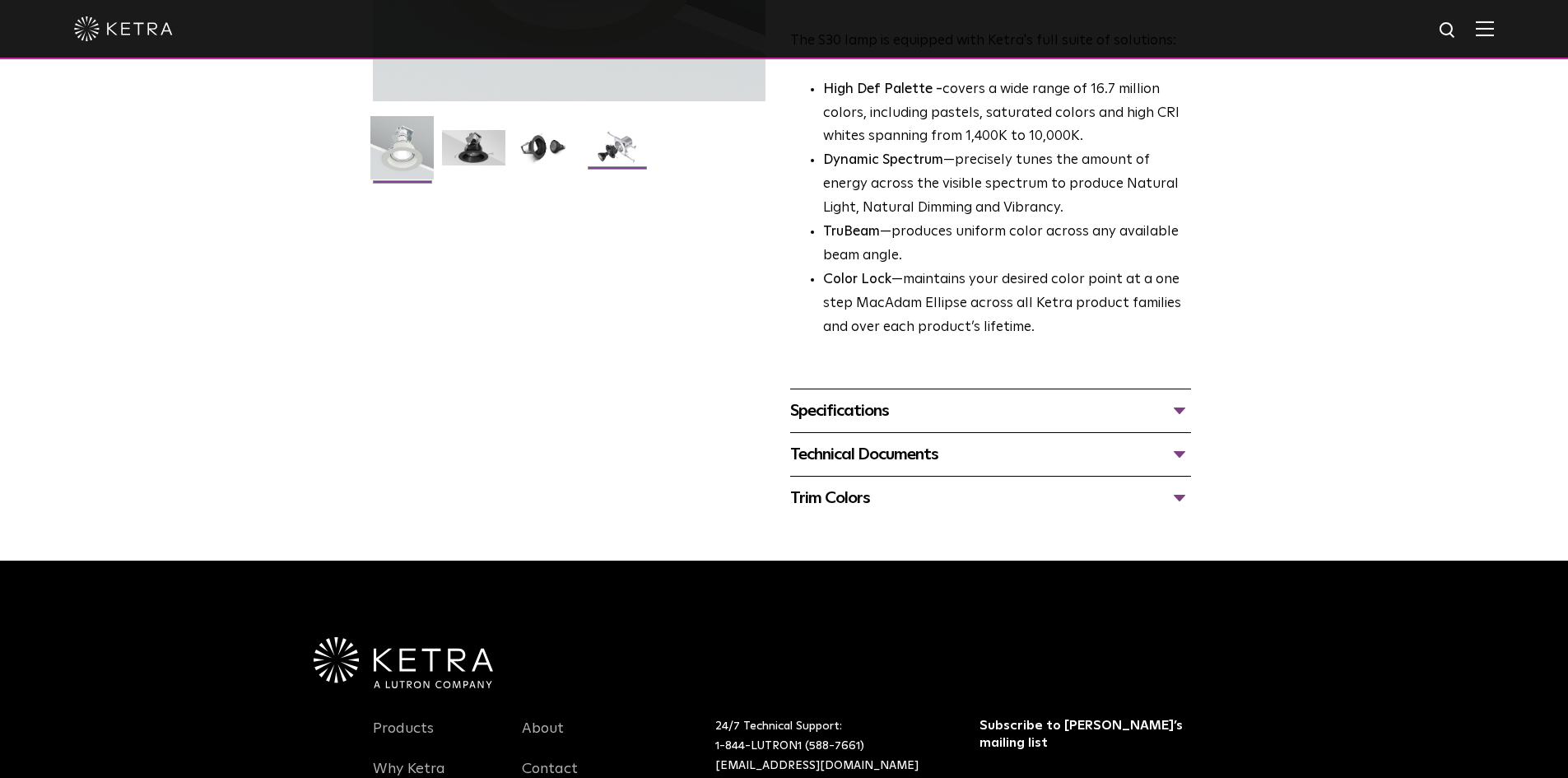
click at [629, 156] on img at bounding box center [617, 154] width 63 height 48
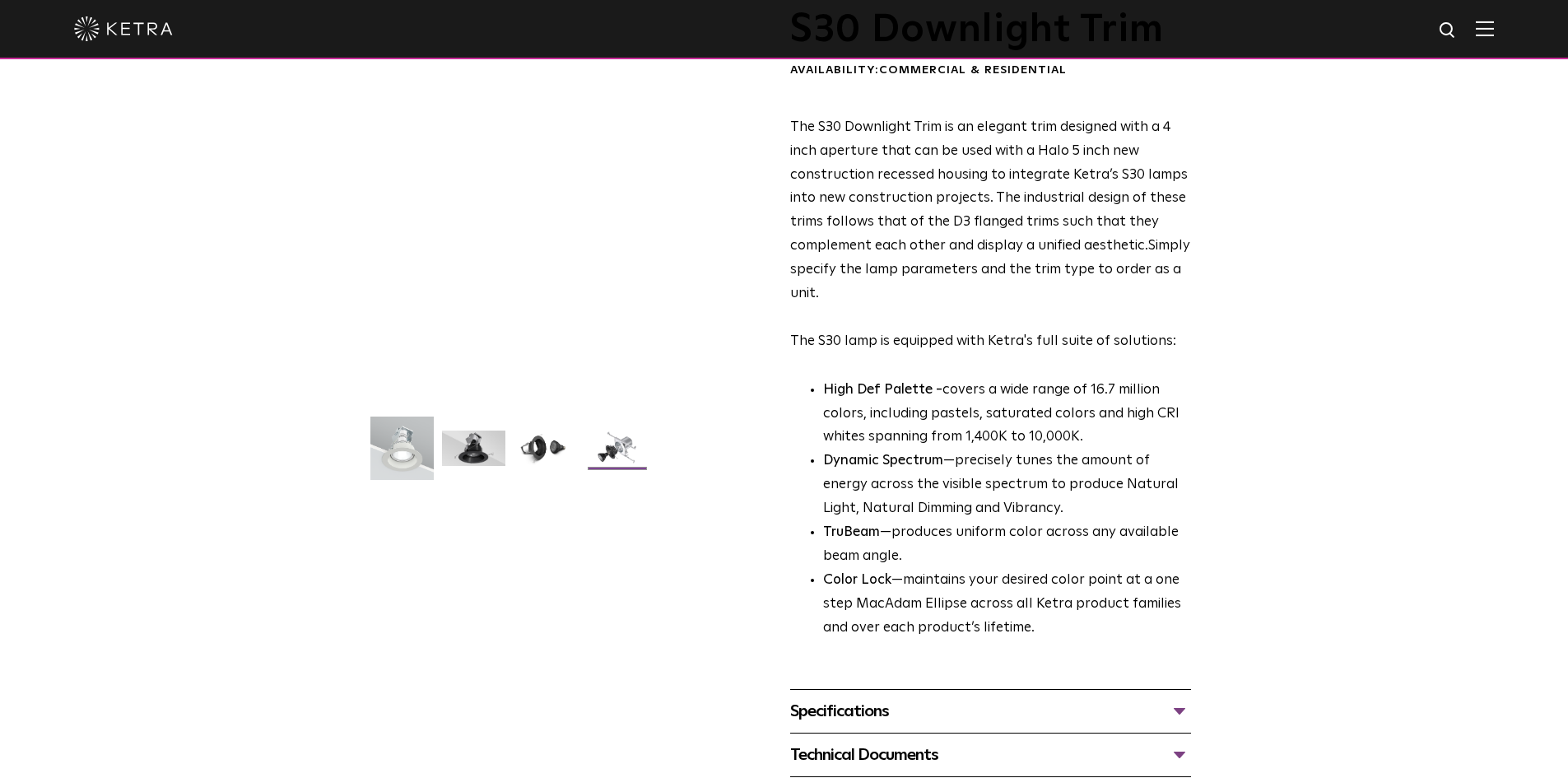
scroll to position [82, 0]
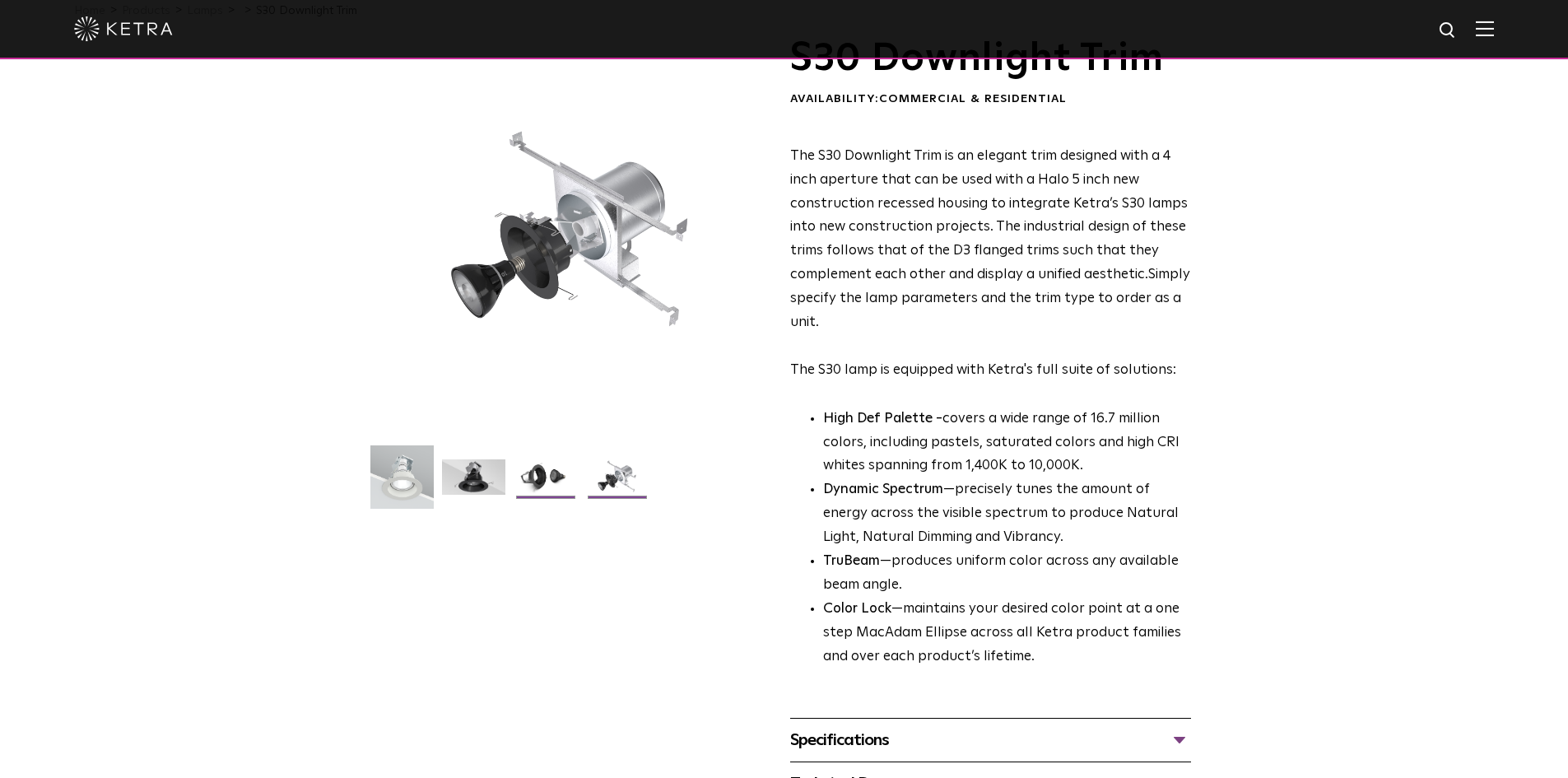
click at [552, 483] on img at bounding box center [545, 483] width 63 height 48
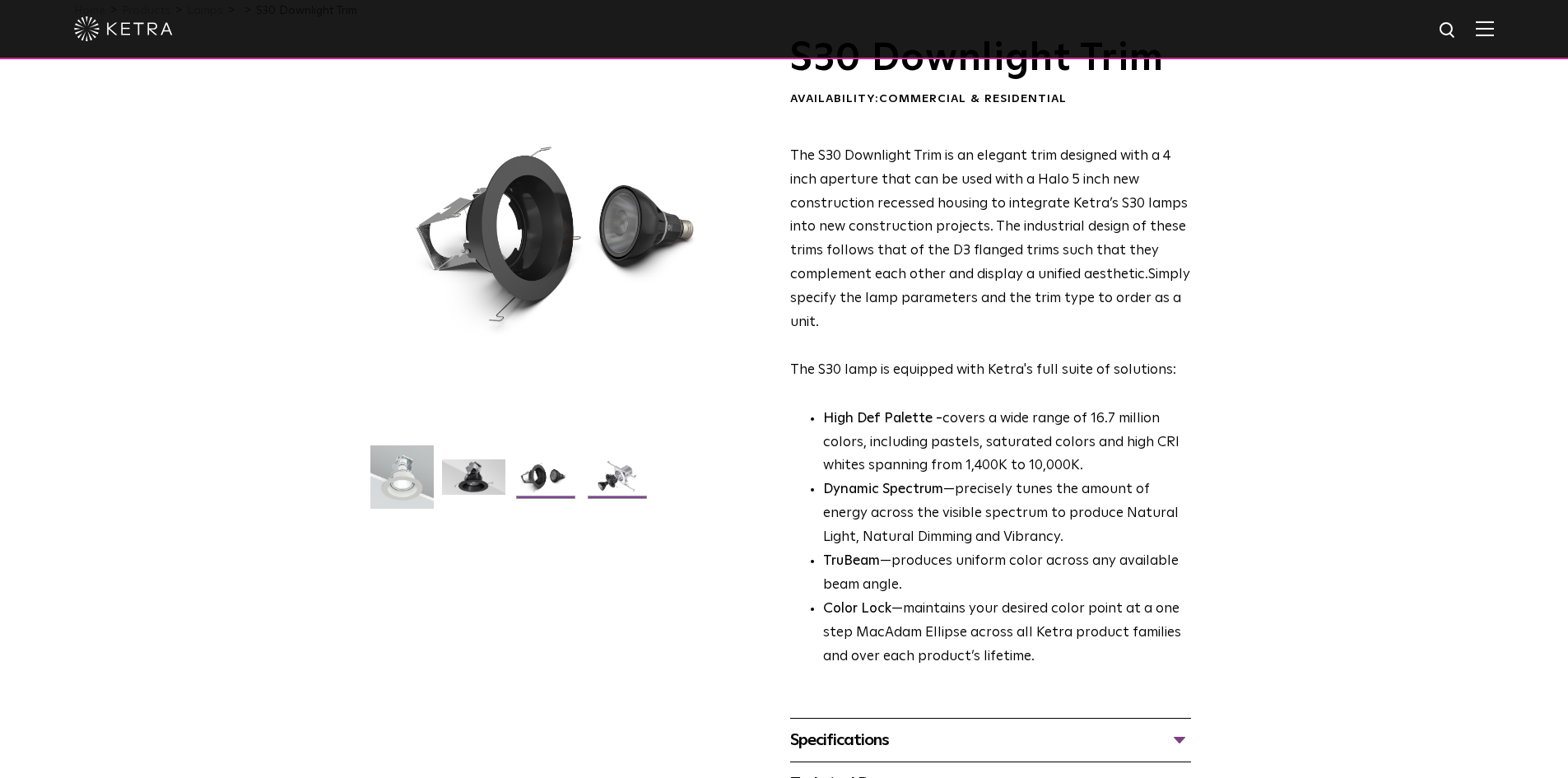
click at [598, 483] on img at bounding box center [617, 483] width 63 height 48
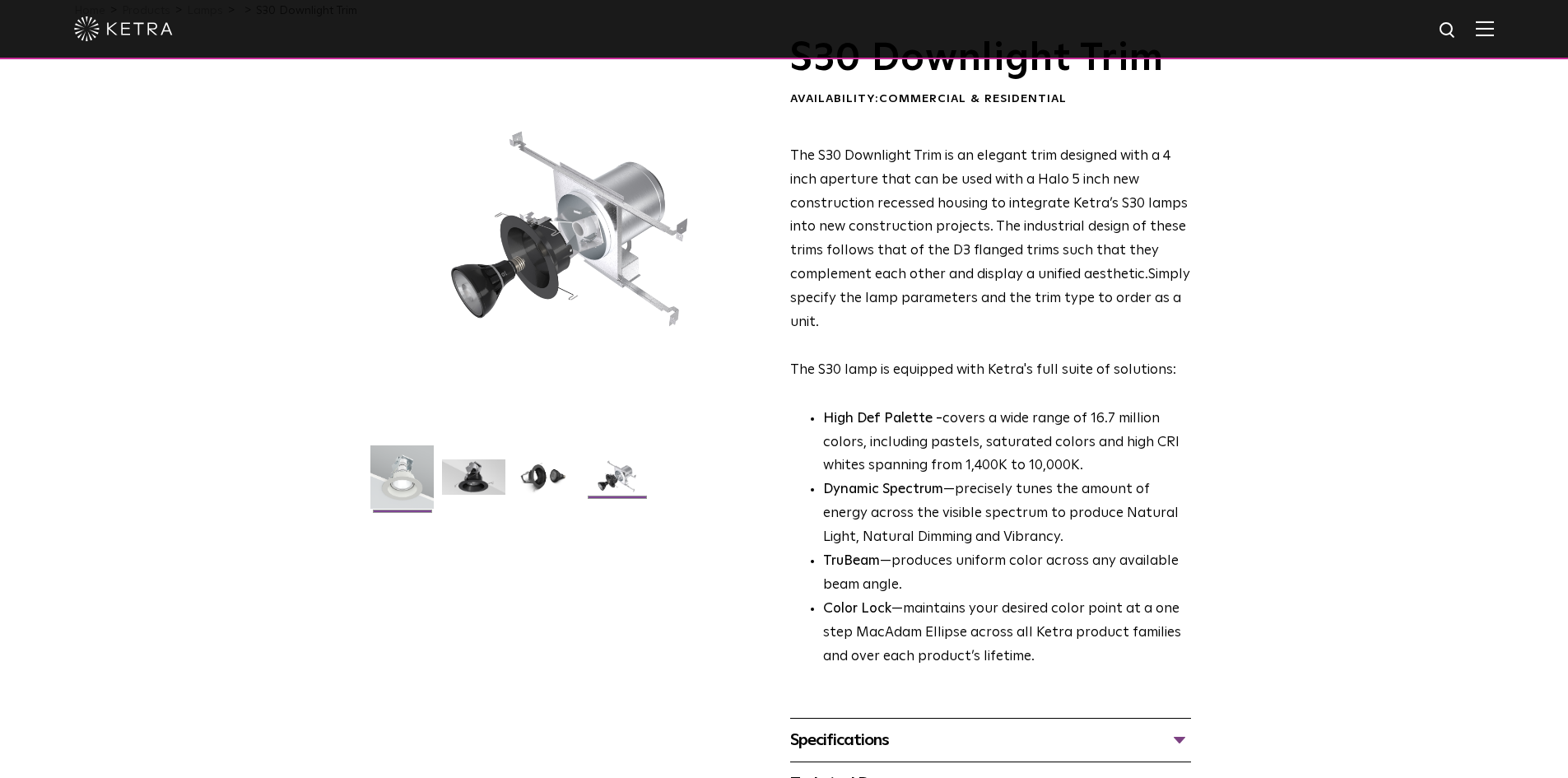
click at [403, 478] on img at bounding box center [402, 483] width 63 height 76
